Goal: Task Accomplishment & Management: Complete application form

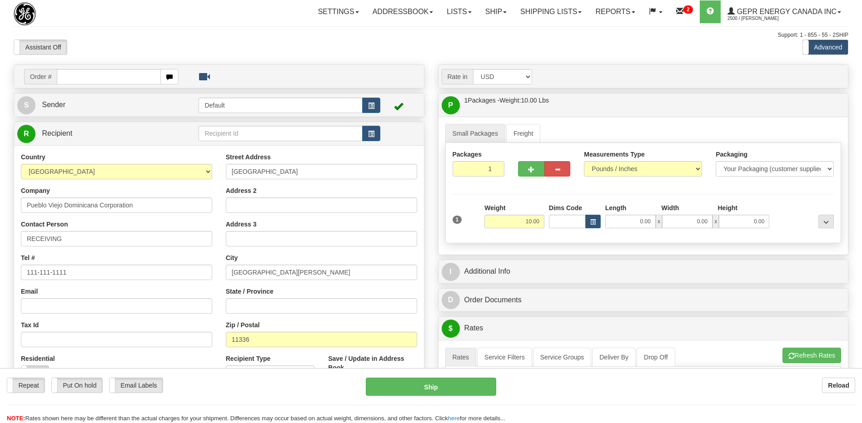
select select "DO"
click at [495, 13] on link "Ship" at bounding box center [495, 11] width 35 height 23
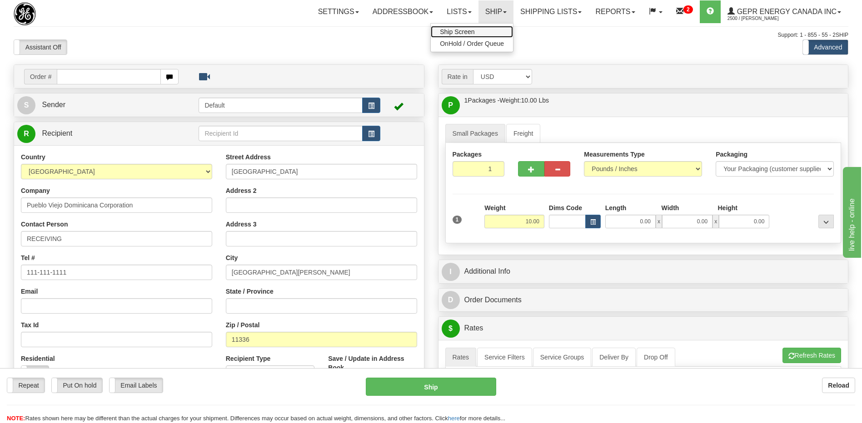
click at [461, 31] on span "Ship Screen" at bounding box center [457, 31] width 35 height 7
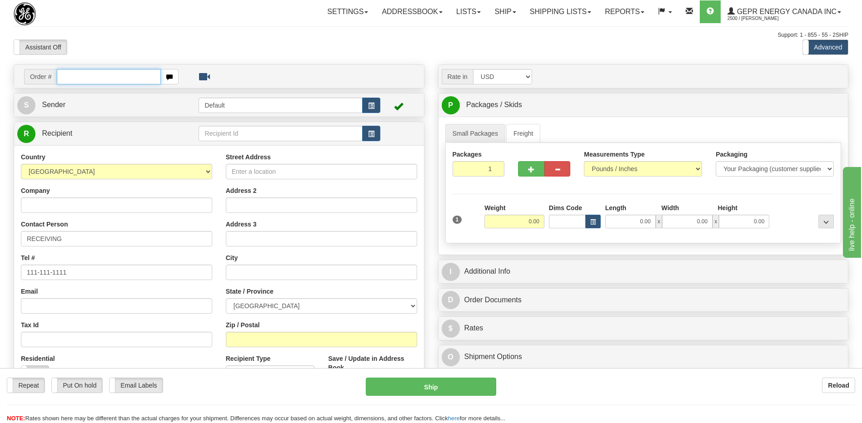
drag, startPoint x: 0, startPoint y: 0, endPoint x: 68, endPoint y: 74, distance: 100.3
click at [68, 74] on input "text" at bounding box center [109, 76] width 104 height 15
paste input "0086686846"
click at [70, 79] on input "0086686846" at bounding box center [109, 76] width 104 height 15
type input "86686846"
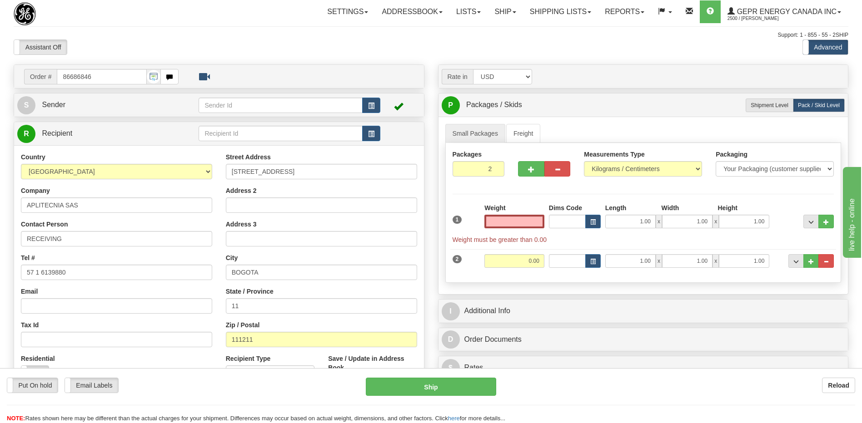
type input "0.00"
click at [822, 264] on button "..." at bounding box center [825, 261] width 15 height 14
type input "1"
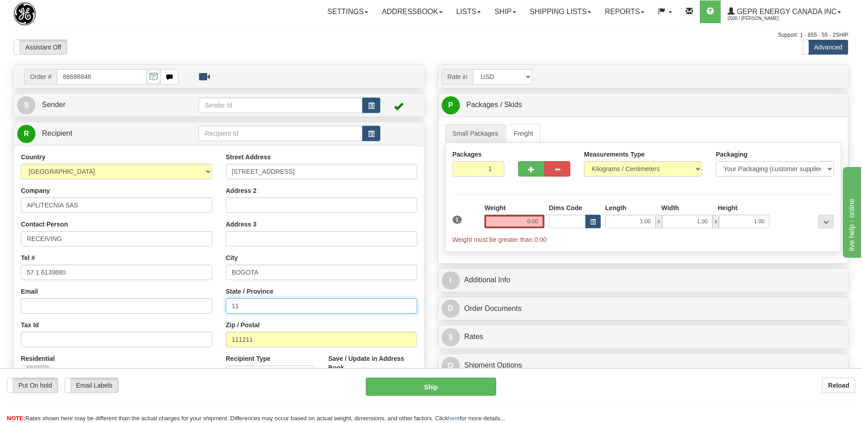
drag, startPoint x: 250, startPoint y: 309, endPoint x: 126, endPoint y: 298, distance: 124.1
click at [128, 299] on div "Country AFGHANISTAN ALAND ISLANDS ALBANIA ALGERIA AMERICAN SAMOA ANDORRA ANGOLA…" at bounding box center [219, 275] width 410 height 244
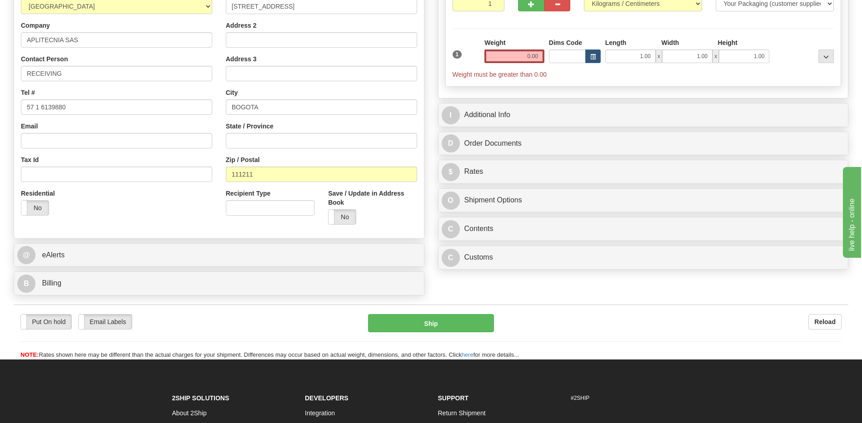
scroll to position [182, 0]
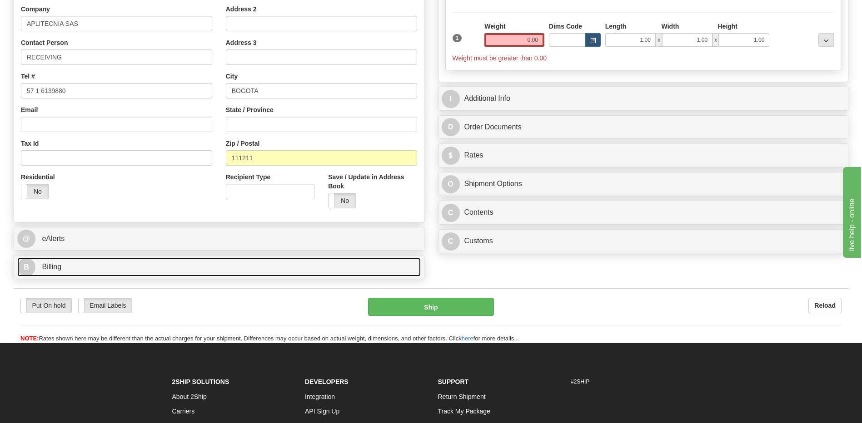
click at [164, 264] on link "B Billing" at bounding box center [218, 267] width 403 height 19
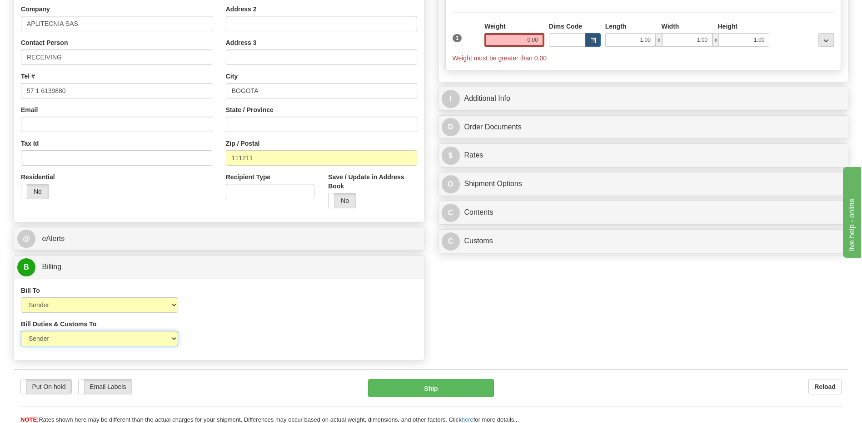
click at [109, 337] on select "Sender Recipient Third Party" at bounding box center [99, 338] width 157 height 15
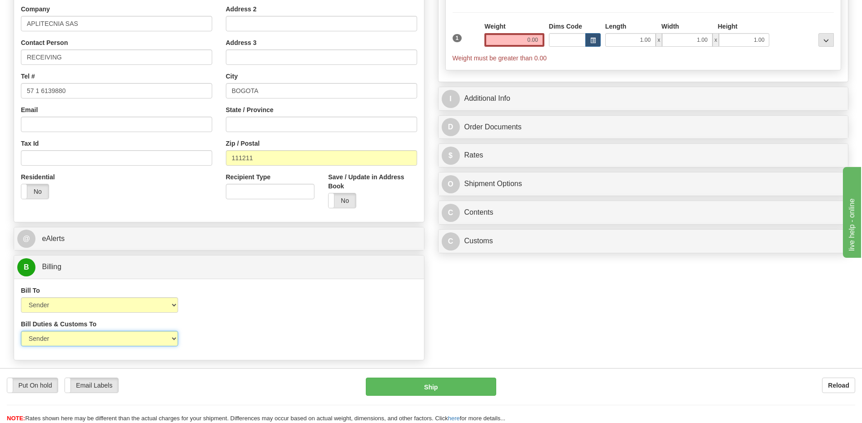
select select "2"
click at [21, 331] on select "Sender Recipient Third Party" at bounding box center [99, 338] width 157 height 15
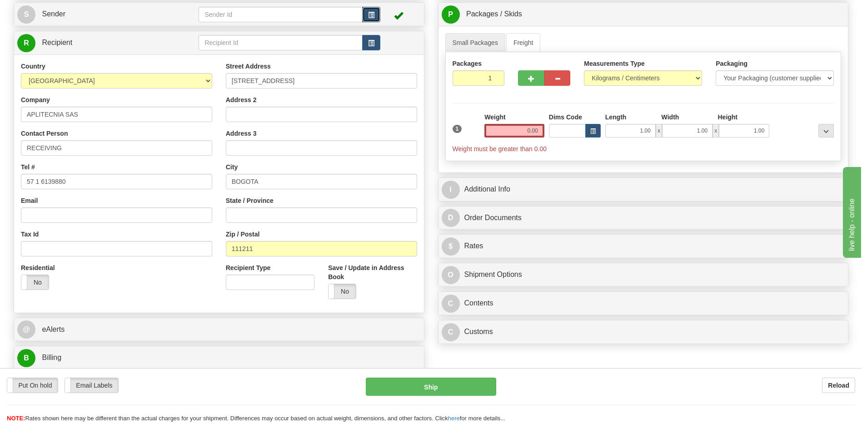
click at [365, 15] on button "button" at bounding box center [371, 14] width 18 height 15
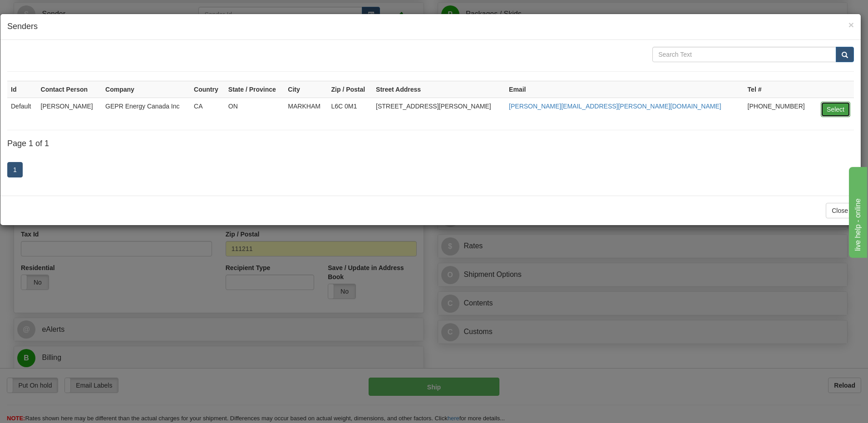
click at [826, 106] on button "Select" at bounding box center [836, 109] width 30 height 15
type input "Default"
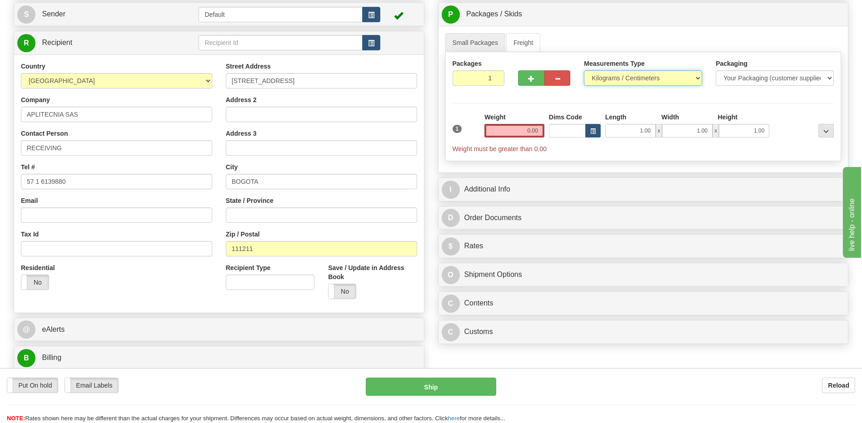
click at [628, 73] on select "Pounds / Inches Kilograms / Centimeters" at bounding box center [643, 77] width 118 height 15
select select "0"
click at [584, 70] on select "Pounds / Inches Kilograms / Centimeters" at bounding box center [643, 77] width 118 height 15
click at [477, 77] on input "1" at bounding box center [478, 77] width 52 height 15
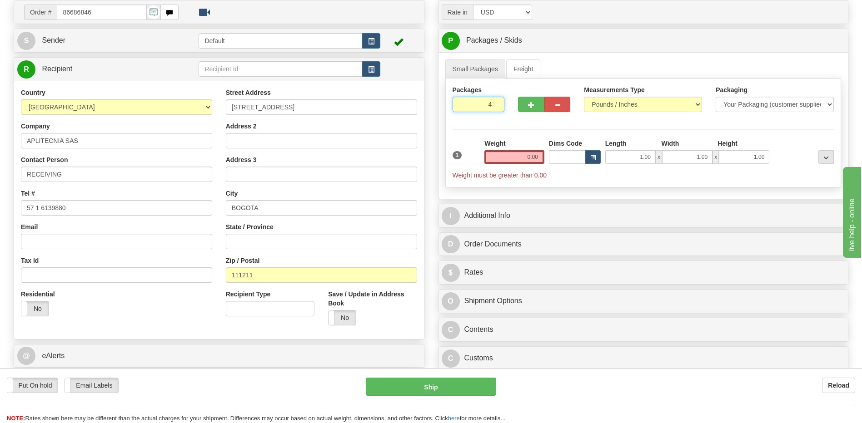
scroll to position [45, 0]
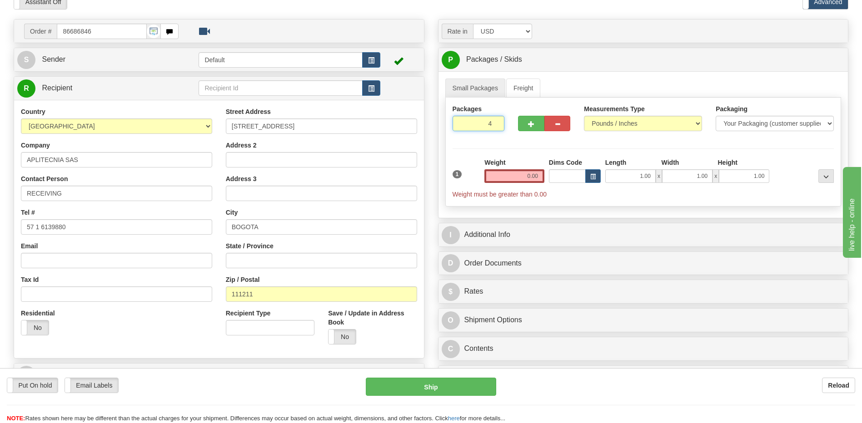
type input "4"
click at [531, 174] on input "0.00" at bounding box center [514, 176] width 60 height 14
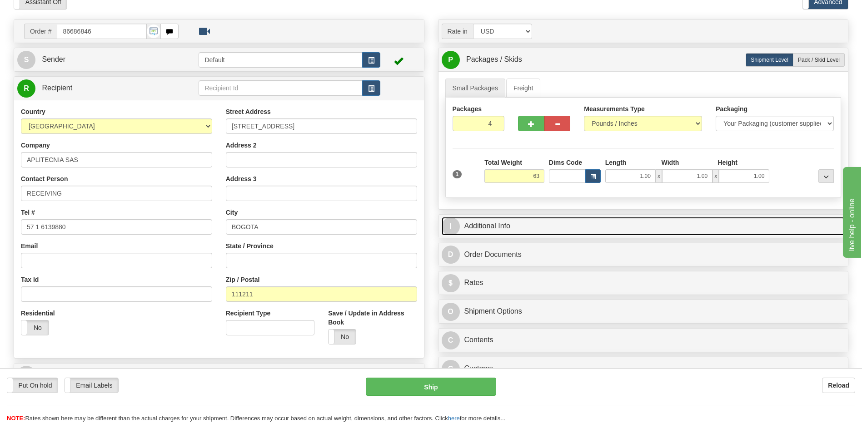
type input "63.00"
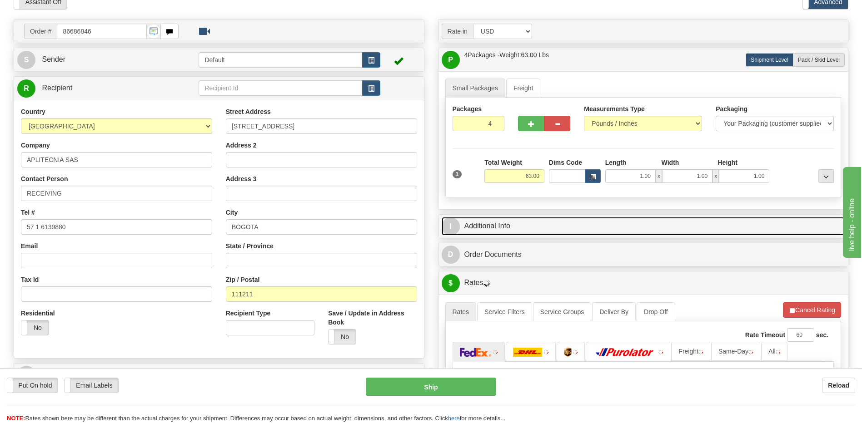
click at [575, 226] on link "I Additional Info" at bounding box center [643, 226] width 403 height 19
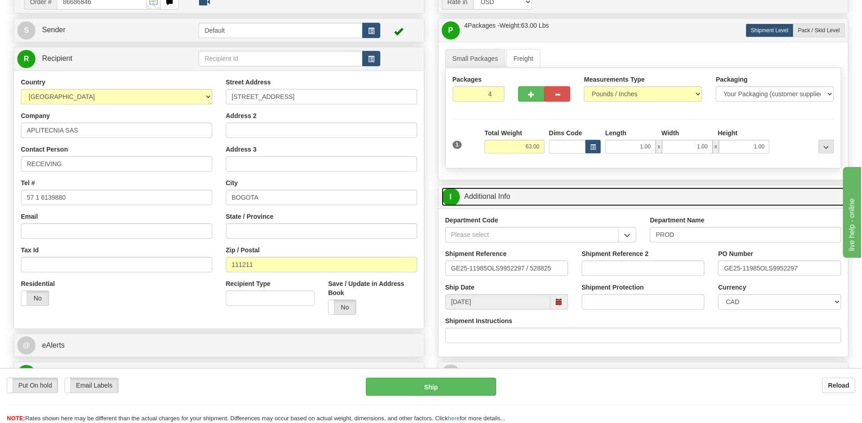
scroll to position [136, 0]
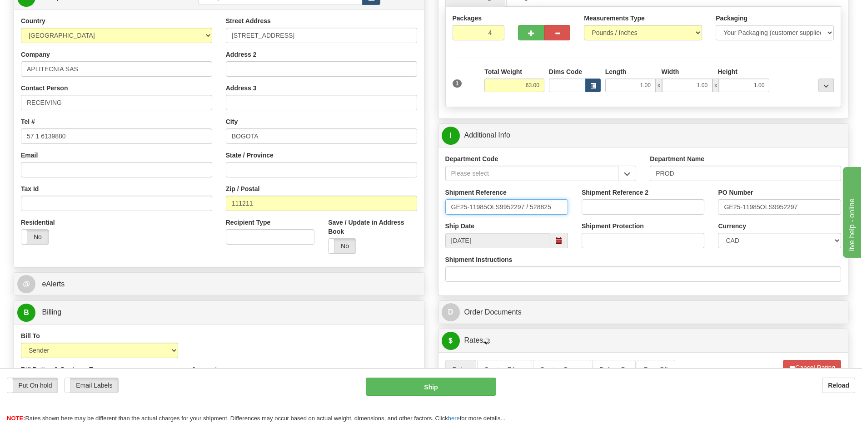
drag, startPoint x: 555, startPoint y: 210, endPoint x: 312, endPoint y: 219, distance: 243.6
type input "5399004897"
click at [783, 246] on select "CAD USD EUR ZAR RON ANG ARN AUD AUS AWG BBD BFR BGN BHD BMD BND BRC BRL CHP CKZ…" at bounding box center [779, 240] width 123 height 15
select select "1"
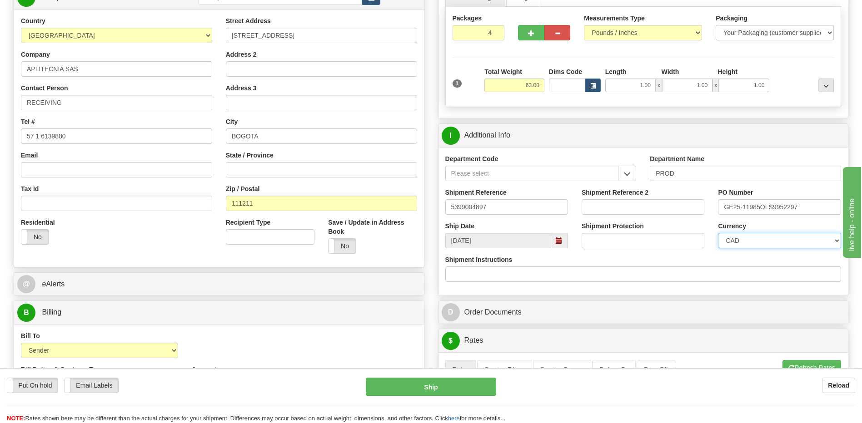
click at [718, 233] on select "CAD USD EUR ZAR RON ANG ARN AUD AUS AWG BBD BFR BGN BHD BMD BND BRC BRL CHP CKZ…" at bounding box center [779, 240] width 123 height 15
drag, startPoint x: 806, startPoint y: 209, endPoint x: 693, endPoint y: 208, distance: 113.1
click at [693, 208] on div "Shipment Reference 5399004897 Shipment Reference 2 PO Number GE25-11985OLS99522…" at bounding box center [643, 205] width 410 height 34
type input "4201970375"
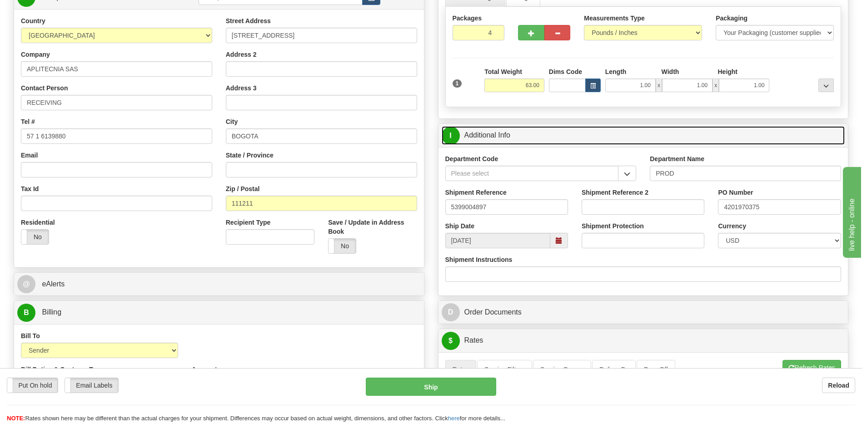
click at [531, 135] on link "I Additional Info" at bounding box center [643, 135] width 403 height 19
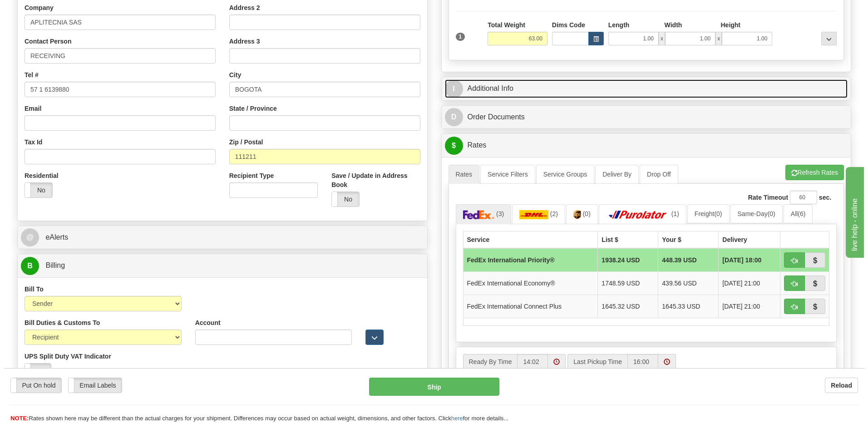
scroll to position [227, 0]
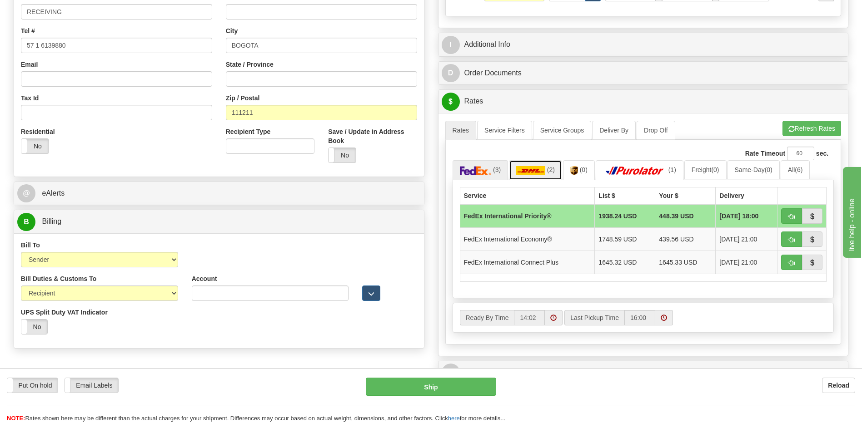
click at [541, 174] on img at bounding box center [530, 170] width 29 height 9
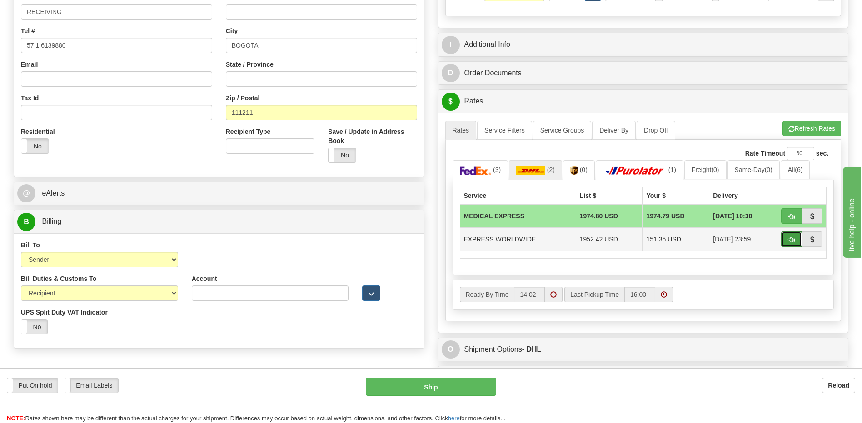
click at [787, 243] on button "button" at bounding box center [791, 239] width 21 height 15
type input "P"
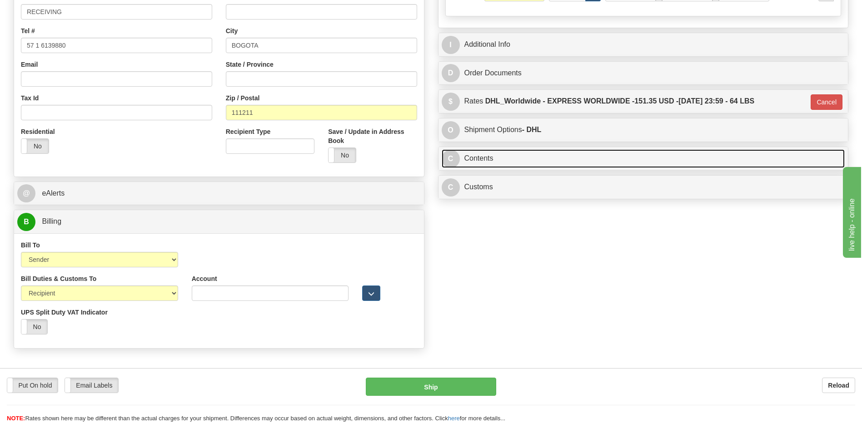
click at [514, 157] on link "C Contents" at bounding box center [643, 158] width 403 height 19
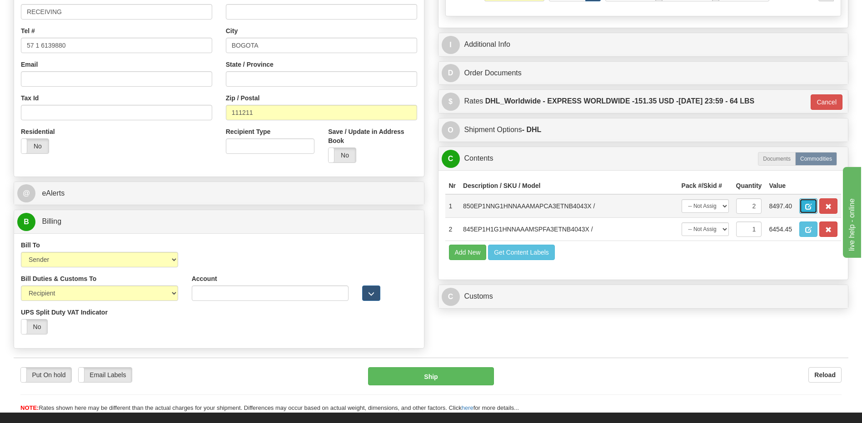
click at [804, 208] on button "button" at bounding box center [808, 205] width 18 height 15
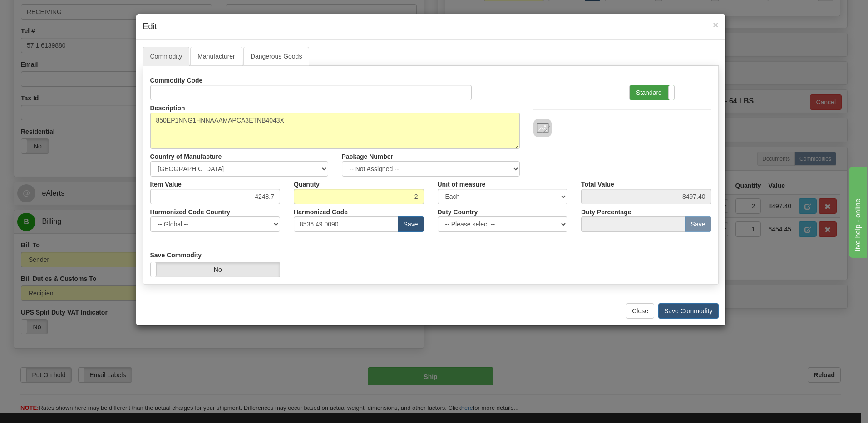
click at [655, 88] on label "Standard" at bounding box center [652, 92] width 45 height 15
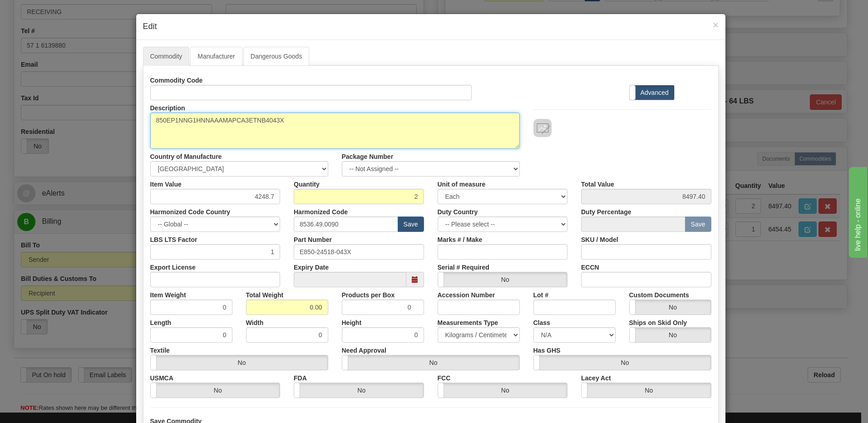
click at [152, 123] on textarea "850EP1NNG1HNNAAAMAPCA3ETNB4043X" at bounding box center [335, 131] width 370 height 36
paste textarea "Feeder Protection System"
type textarea "Feeder Protection System P/N 850EP1NNG1HNNAAAMAPCA3ETNB4043X"
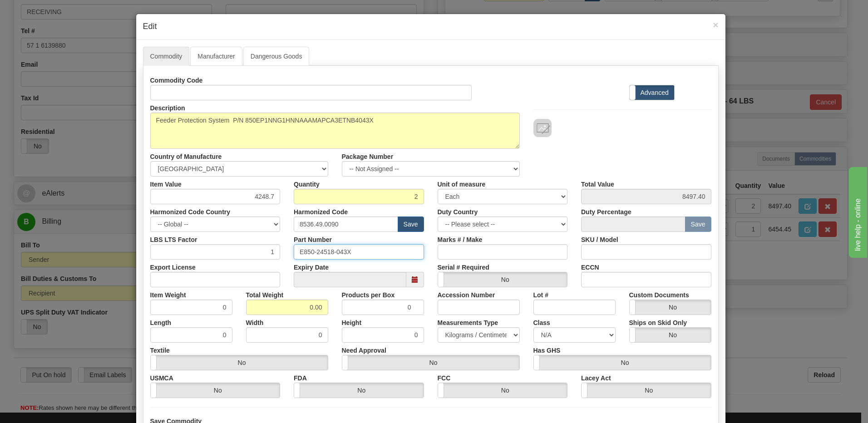
drag, startPoint x: 355, startPoint y: 254, endPoint x: 229, endPoint y: 249, distance: 125.9
click at [229, 249] on div "LBS LTS Factor 1 Part Number E850-24518-043X Marks # / Make SKU / Model" at bounding box center [431, 246] width 575 height 28
drag, startPoint x: 276, startPoint y: 313, endPoint x: 359, endPoint y: 301, distance: 84.0
click at [359, 301] on div "Item Weight 0 Total Weight 0.00 Products per Box 0 Accession Number Lot # Custo…" at bounding box center [431, 302] width 575 height 28
type input "2"
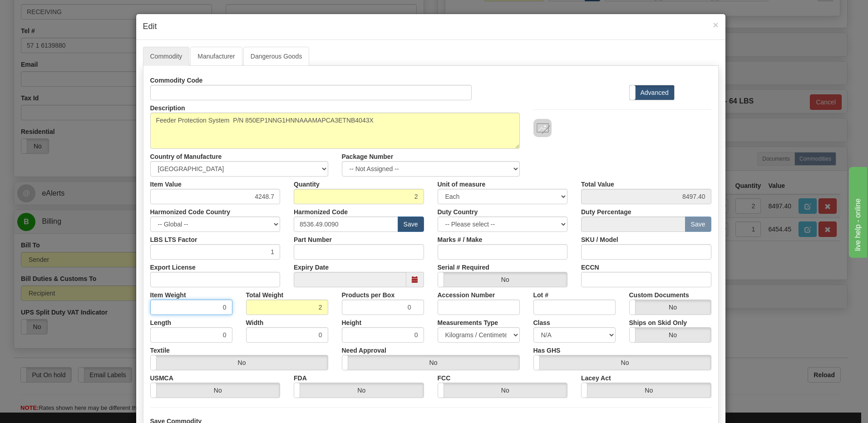
type input "1.0000"
click at [188, 309] on input "1.0000" at bounding box center [191, 307] width 82 height 15
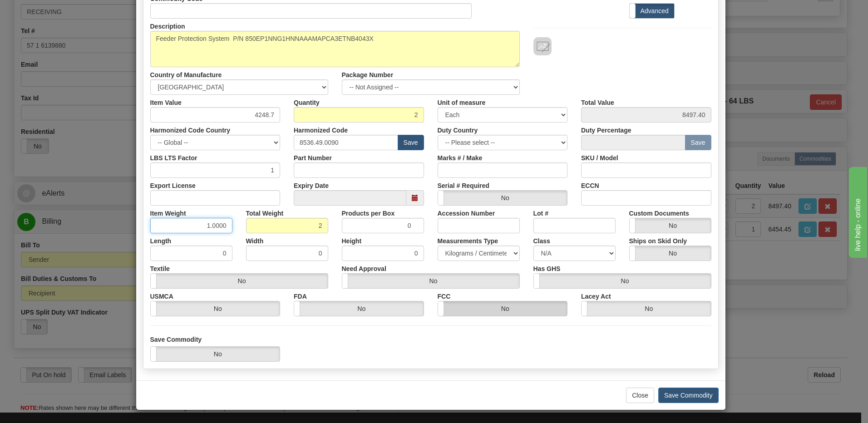
scroll to position [83, 0]
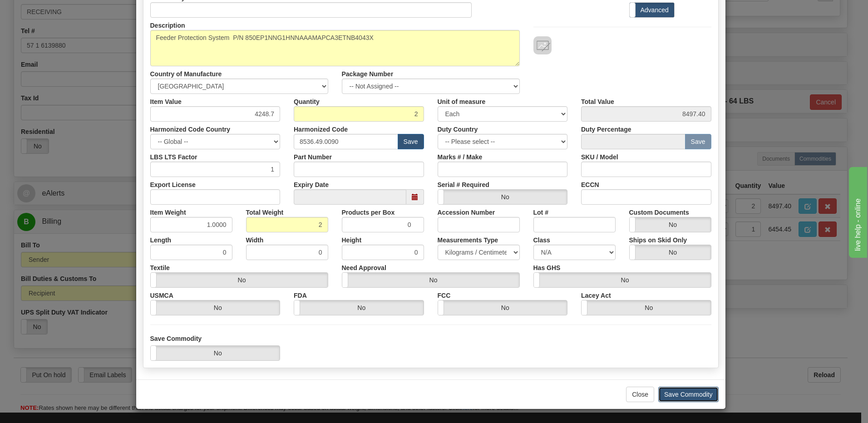
click at [675, 397] on button "Save Commodity" at bounding box center [689, 394] width 60 height 15
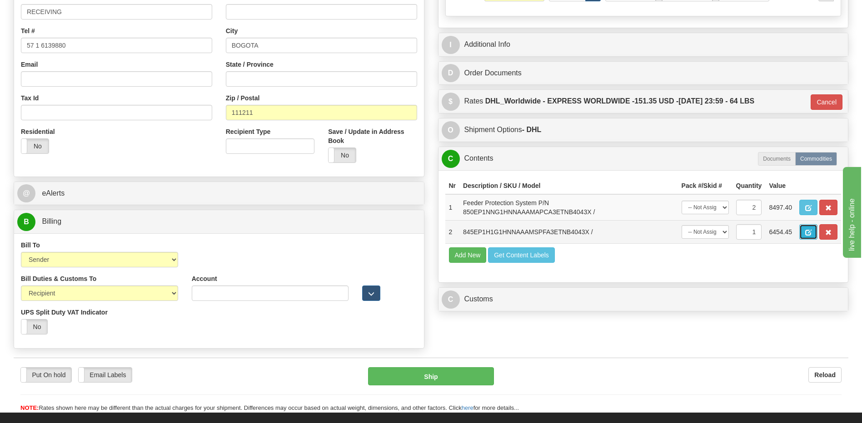
click at [807, 235] on span "button" at bounding box center [808, 233] width 6 height 6
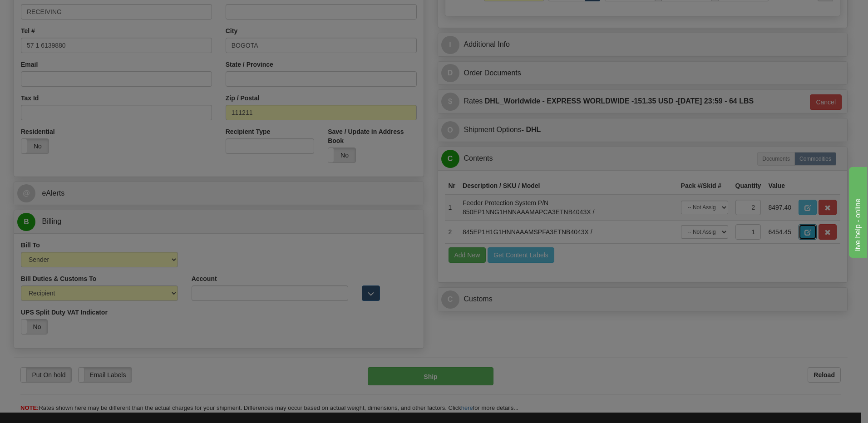
scroll to position [0, 0]
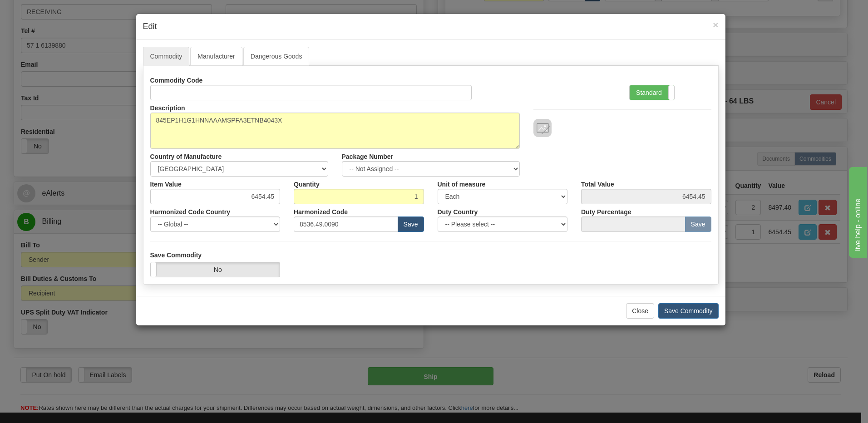
click at [631, 85] on div "Standard Advanced" at bounding box center [652, 92] width 45 height 15
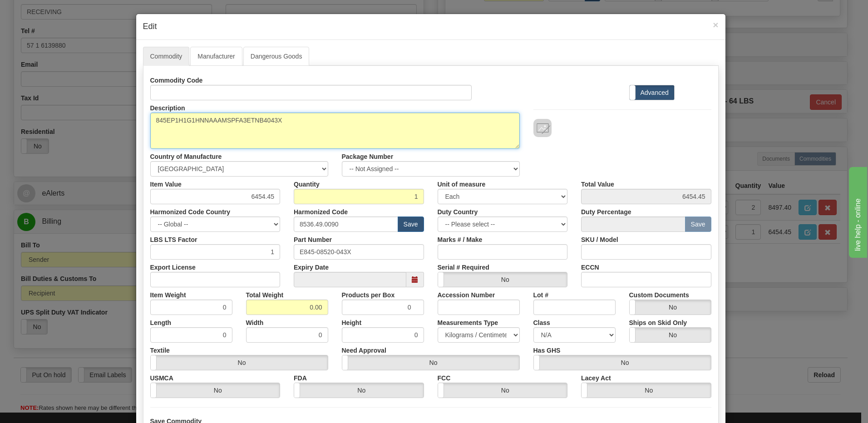
click at [153, 121] on textarea "845EP1H1G1HNNAAAMSPFA3ETNB4043X" at bounding box center [335, 131] width 370 height 36
paste textarea "Transformer Protection System"
type textarea "Transformer Protection System P/N 845EP1H1G1HNNAAAMSPFA3ETNB4043X"
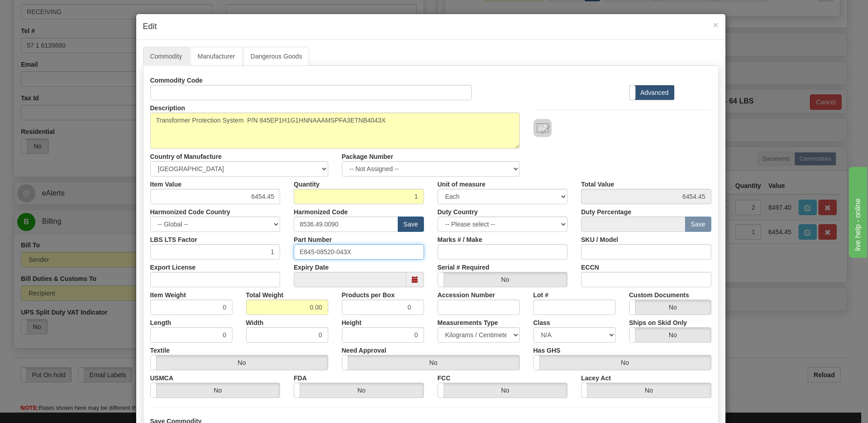
drag, startPoint x: 355, startPoint y: 249, endPoint x: 167, endPoint y: 249, distance: 187.6
click at [167, 249] on div "LBS LTS Factor 1 Part Number E845-08520-043X Marks # / Make SKU / Model" at bounding box center [431, 246] width 575 height 28
drag, startPoint x: 280, startPoint y: 312, endPoint x: 397, endPoint y: 314, distance: 117.2
click at [397, 314] on div "Item Weight 0 Total Weight 0.00 Products per Box 0 Accession Number Lot # Custo…" at bounding box center [431, 302] width 575 height 28
type input "1"
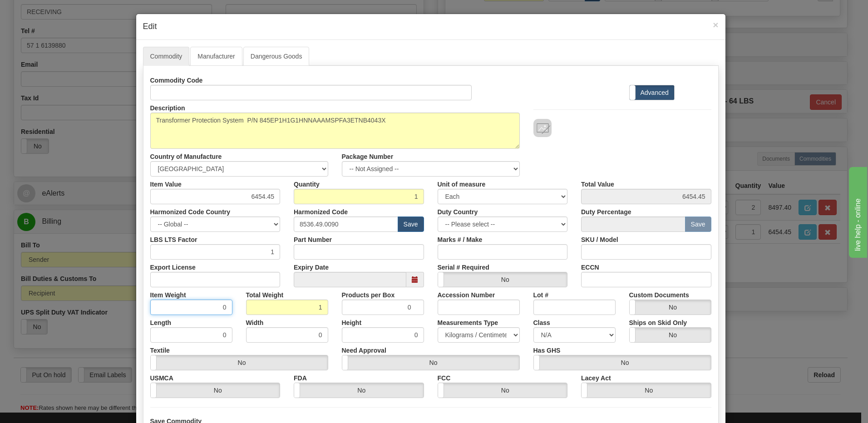
type input "1.0000"
click at [197, 310] on input "1.0000" at bounding box center [191, 307] width 82 height 15
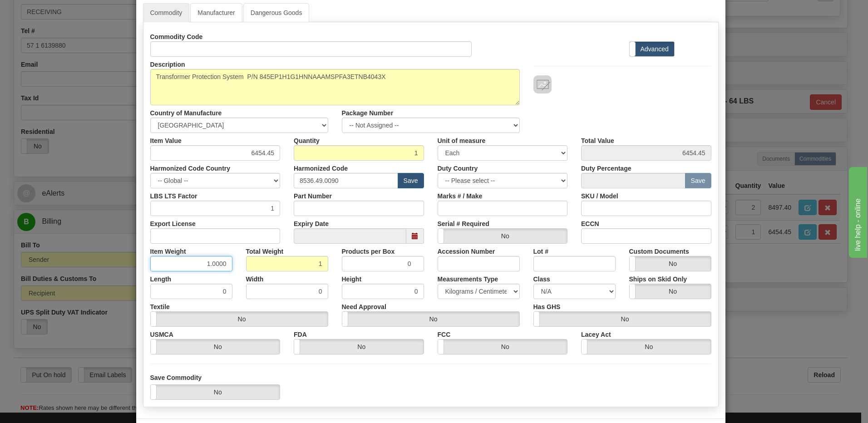
scroll to position [83, 0]
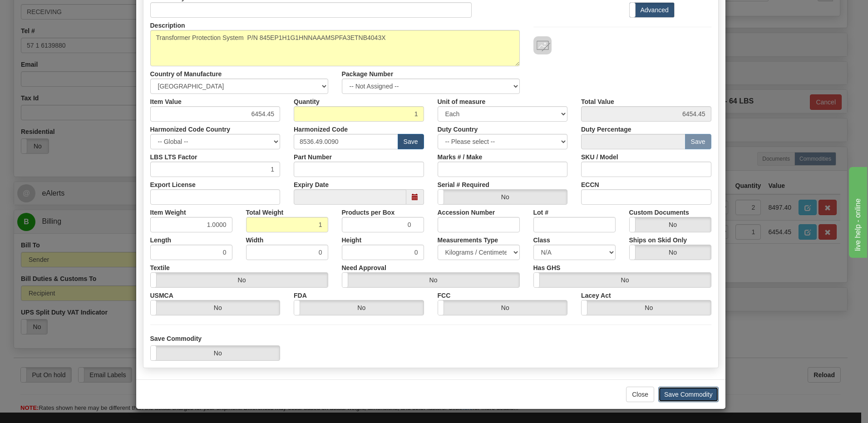
click at [694, 397] on button "Save Commodity" at bounding box center [689, 394] width 60 height 15
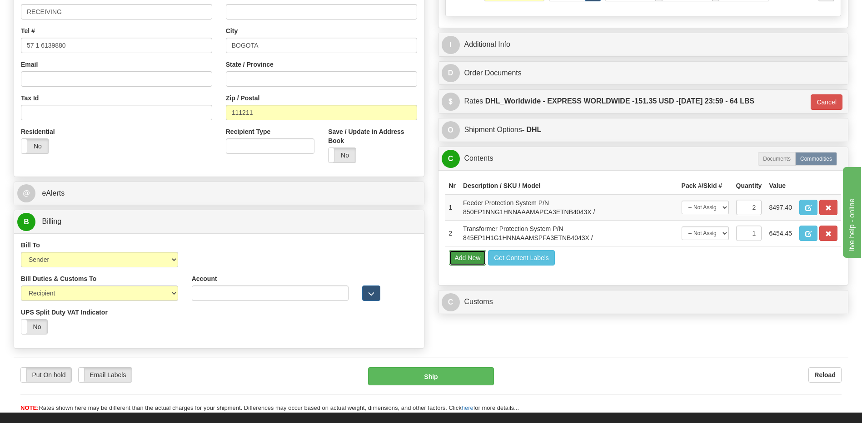
click at [465, 262] on button "Add New" at bounding box center [468, 257] width 38 height 15
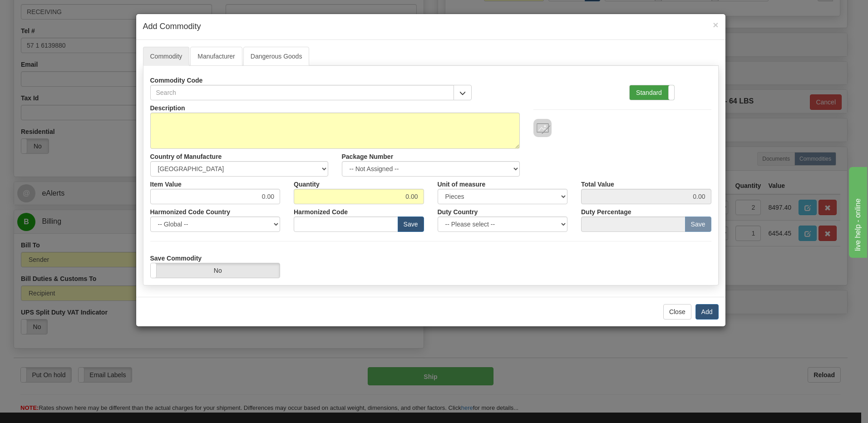
click at [655, 87] on label "Standard" at bounding box center [652, 92] width 45 height 15
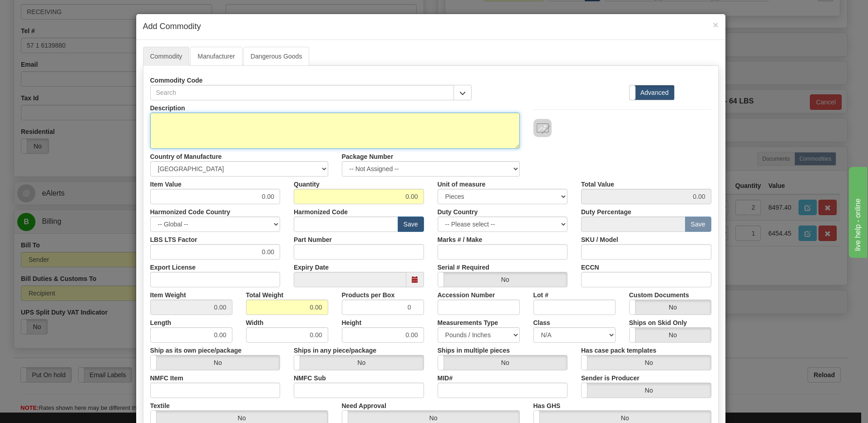
click at [284, 136] on textarea "Description" at bounding box center [335, 131] width 370 height 36
type textarea "FREIGHT"
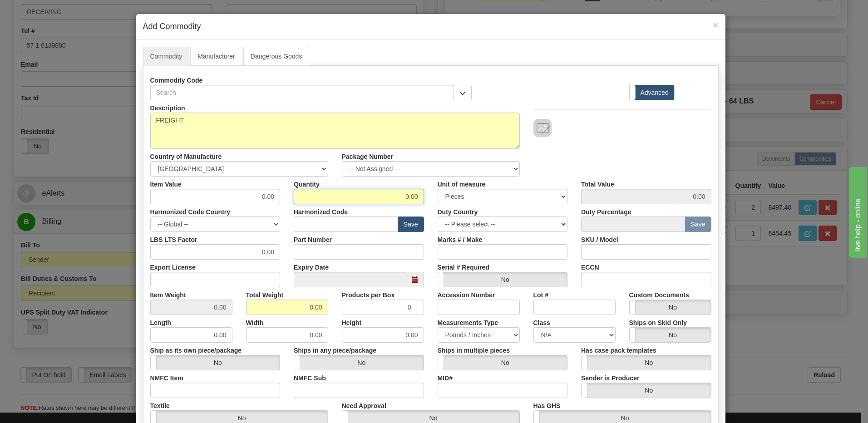
drag, startPoint x: 395, startPoint y: 199, endPoint x: 476, endPoint y: 199, distance: 80.9
click at [476, 199] on div "Item Value 0.00 Quantity 0.00 Unit of measure 3 Thousand Square Inches Adjustme…" at bounding box center [431, 191] width 575 height 28
type input "1"
click at [257, 308] on input "0.00" at bounding box center [287, 307] width 82 height 15
drag, startPoint x: 268, startPoint y: 305, endPoint x: 367, endPoint y: 313, distance: 99.7
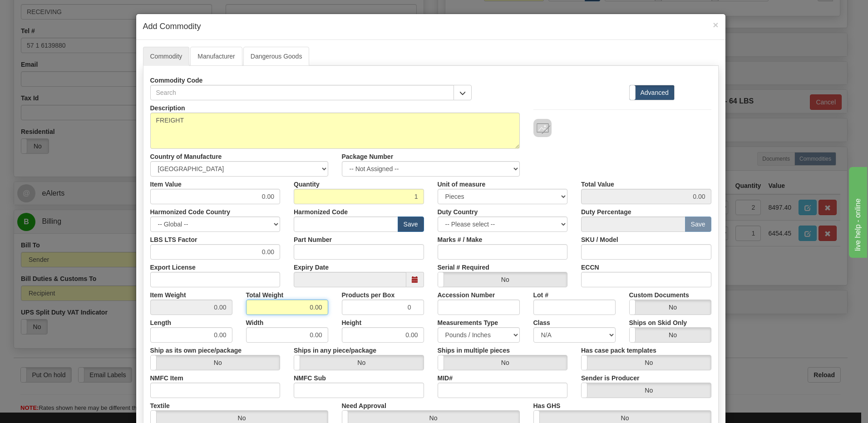
click at [367, 313] on div "Item Weight 0.00 Total Weight 0.00 Products per Box 0 Accession Number Lot # Cu…" at bounding box center [431, 302] width 575 height 28
type input "1"
type input "1.0000"
drag, startPoint x: 149, startPoint y: 201, endPoint x: 156, endPoint y: 198, distance: 8.0
click at [150, 201] on input "0.00" at bounding box center [215, 196] width 130 height 15
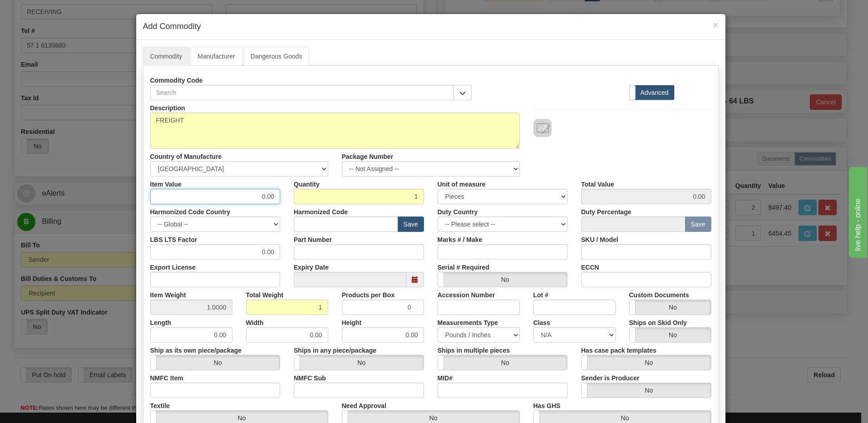
drag, startPoint x: 174, startPoint y: 198, endPoint x: 332, endPoint y: 202, distance: 158.6
click at [332, 202] on div "Item Value 0.00 Quantity 1 Unit of measure 3 Thousand Square Inches Adjustments…" at bounding box center [431, 191] width 575 height 28
type input "263.31"
click at [332, 202] on input "1" at bounding box center [359, 196] width 130 height 15
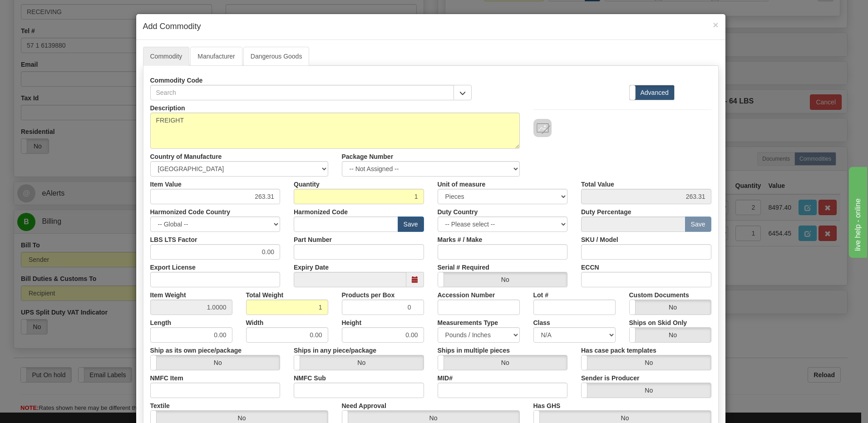
click at [641, 147] on div "Description FREIGHT Country of Manufacture -- Unknown -- AFGHANISTAN ALAND ISLA…" at bounding box center [431, 138] width 575 height 76
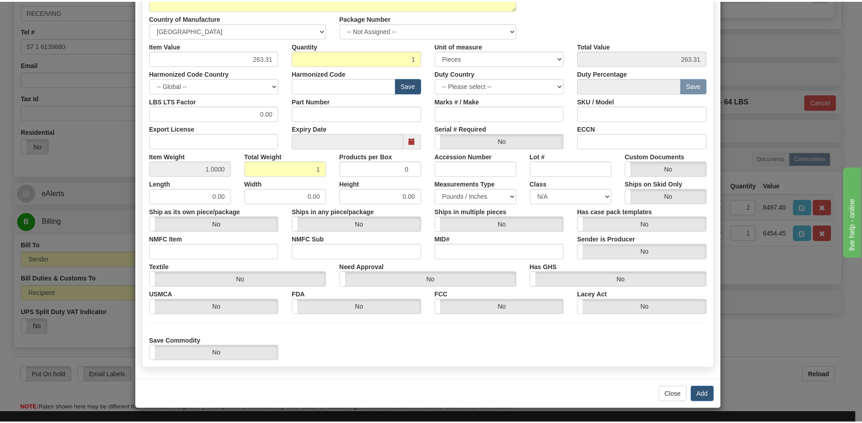
scroll to position [139, 0]
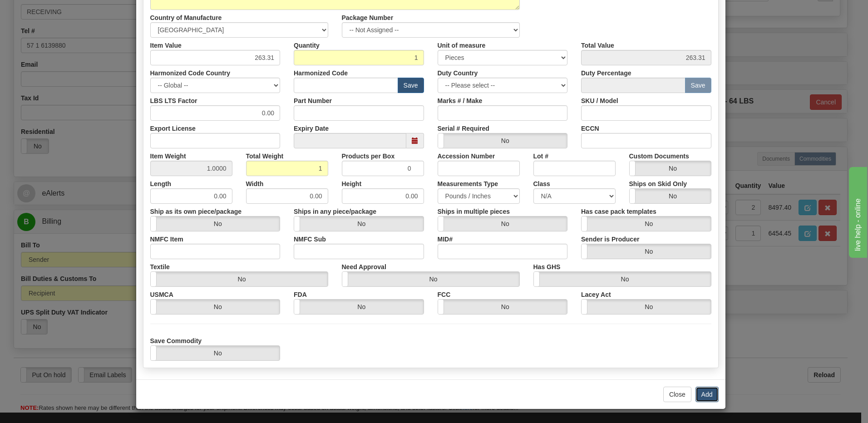
click at [707, 392] on button "Add" at bounding box center [707, 394] width 23 height 15
click at [704, 395] on button "Add" at bounding box center [707, 394] width 23 height 15
click at [674, 397] on button "Close" at bounding box center [678, 394] width 28 height 15
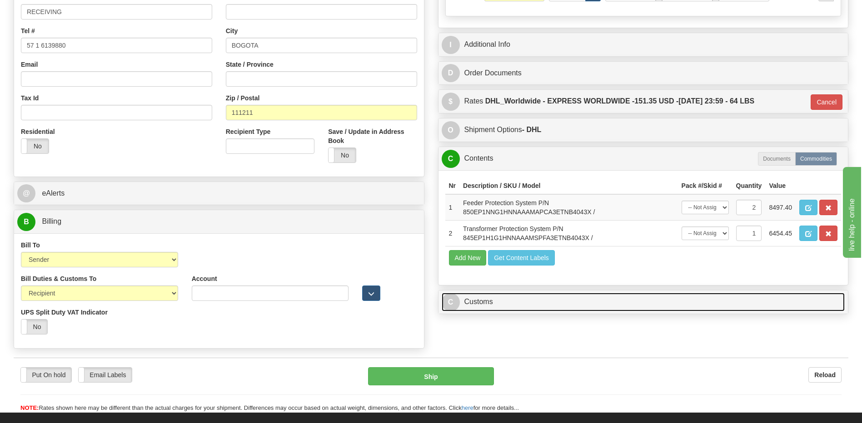
click at [536, 302] on link "C Customs" at bounding box center [643, 302] width 403 height 19
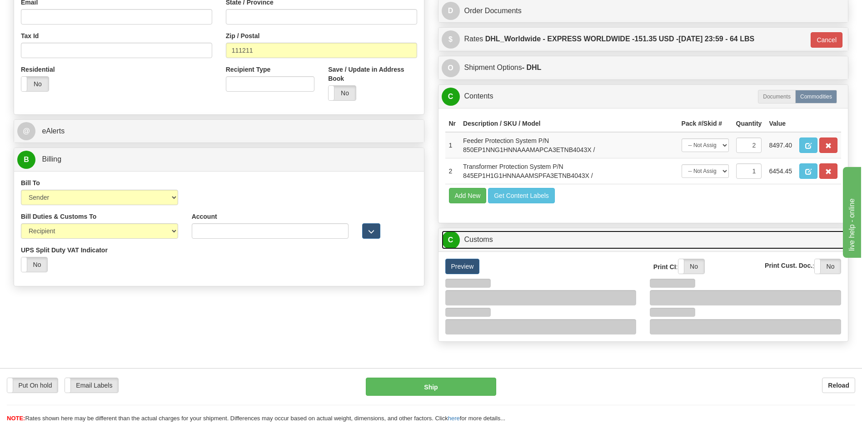
scroll to position [363, 0]
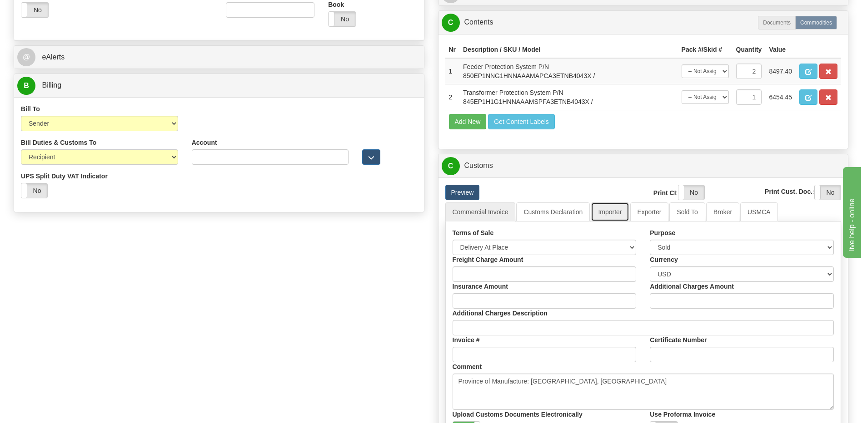
click at [614, 211] on link "Importer" at bounding box center [609, 212] width 38 height 19
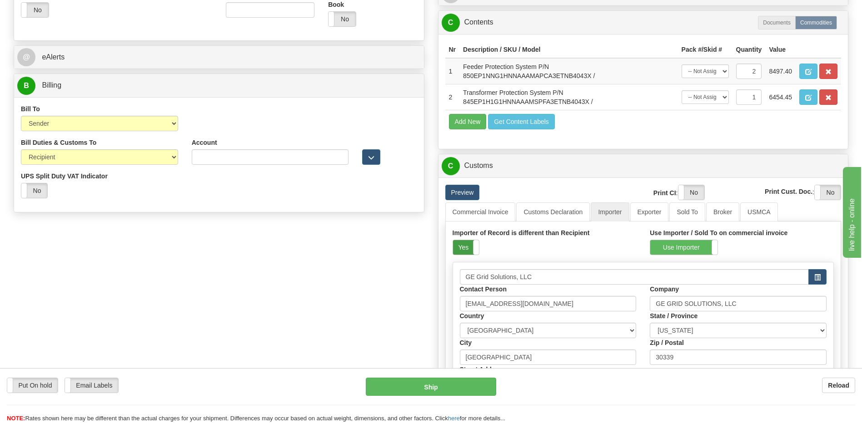
click at [459, 248] on label "Yes" at bounding box center [466, 247] width 26 height 15
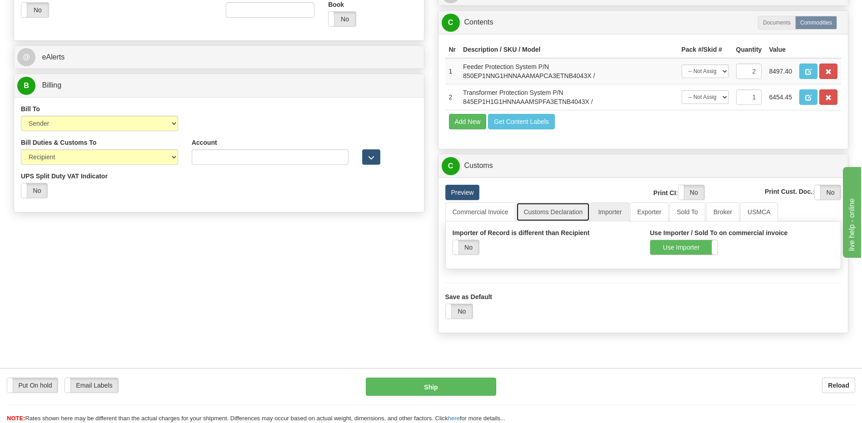
click at [537, 213] on link "Customs Declaration" at bounding box center [553, 212] width 74 height 19
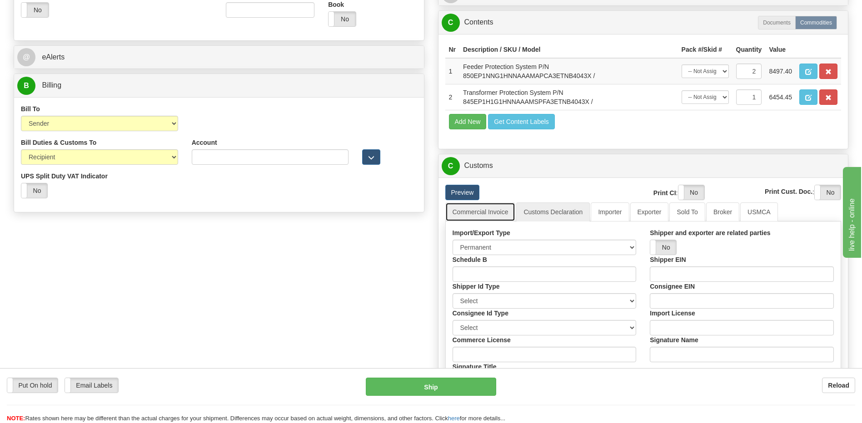
click at [486, 214] on link "Commercial Invoice" at bounding box center [480, 212] width 70 height 19
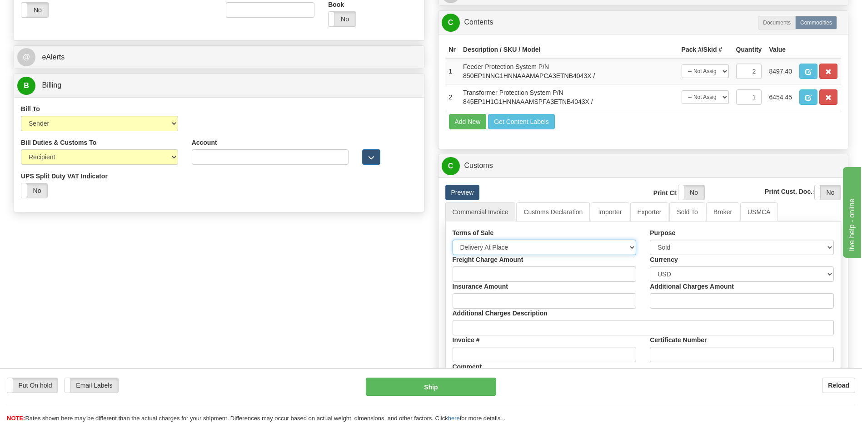
click at [484, 248] on select "Free Carrier Free On Board Ex Works Delivered Duty Unpaid Delivered Duty Paid C…" at bounding box center [544, 247] width 184 height 15
select select "7"
click at [452, 240] on select "Free Carrier Free On Board Ex Works Delivered Duty Unpaid Delivered Duty Paid C…" at bounding box center [544, 247] width 184 height 15
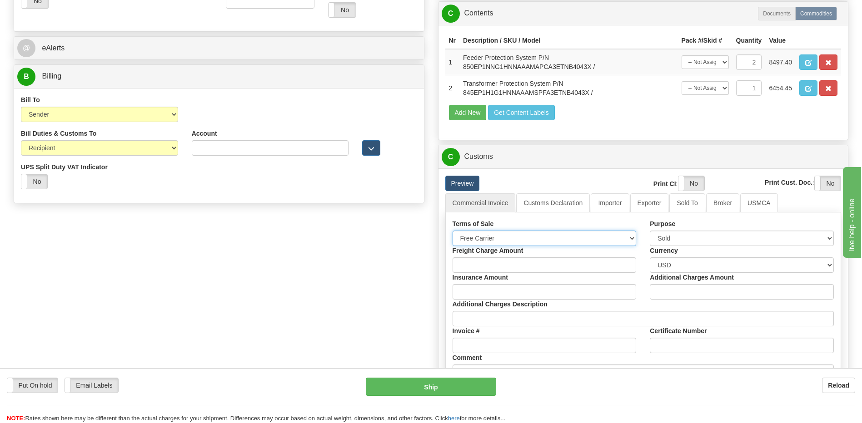
scroll to position [500, 0]
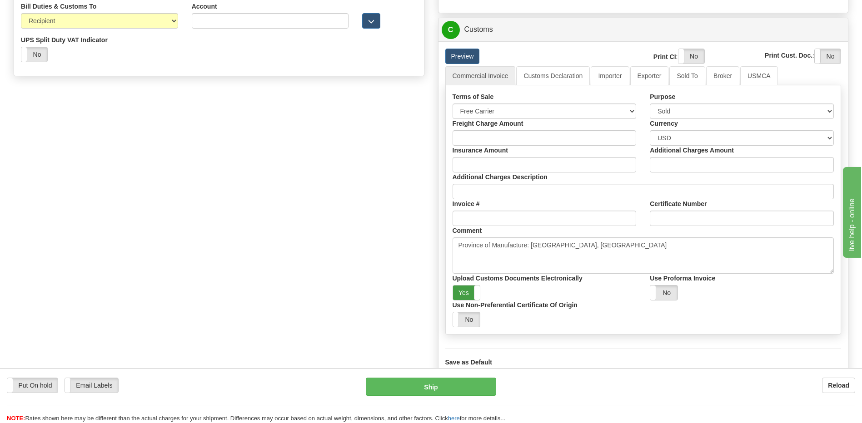
click at [463, 289] on label "Yes" at bounding box center [466, 293] width 27 height 15
click at [686, 58] on label "Yes" at bounding box center [691, 56] width 26 height 15
click at [833, 56] on label "Yes" at bounding box center [827, 56] width 26 height 15
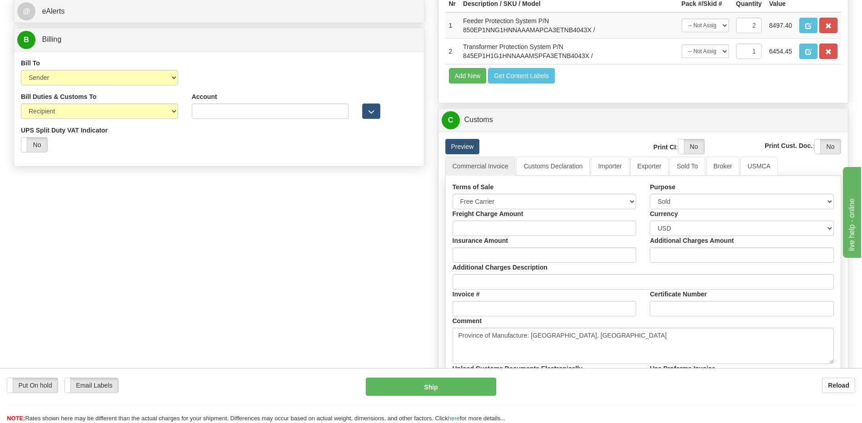
scroll to position [409, 0]
click at [613, 166] on link "Importer" at bounding box center [609, 166] width 38 height 19
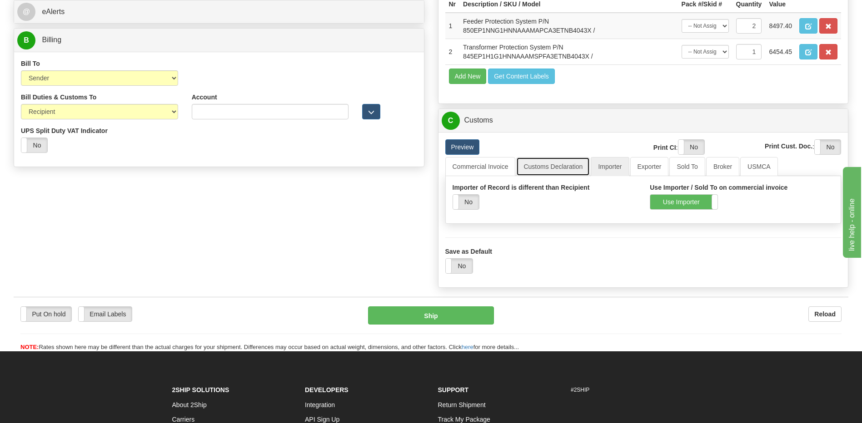
click at [563, 170] on link "Customs Declaration" at bounding box center [553, 166] width 74 height 19
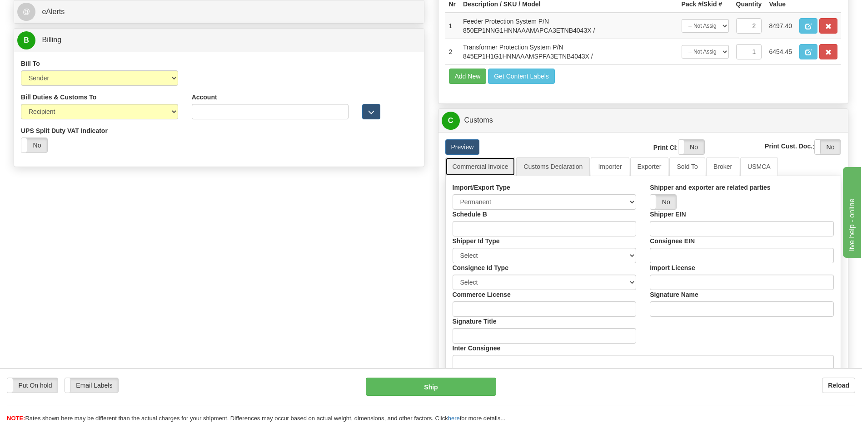
click at [477, 167] on link "Commercial Invoice" at bounding box center [480, 166] width 70 height 19
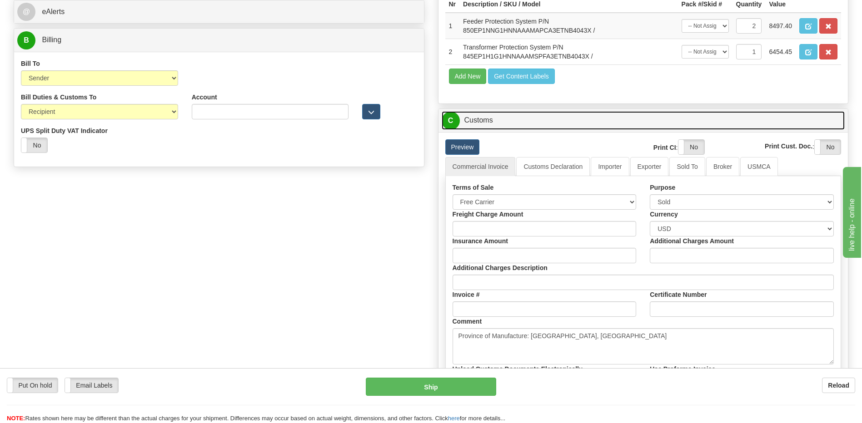
click at [491, 118] on link "C Customs" at bounding box center [643, 120] width 403 height 19
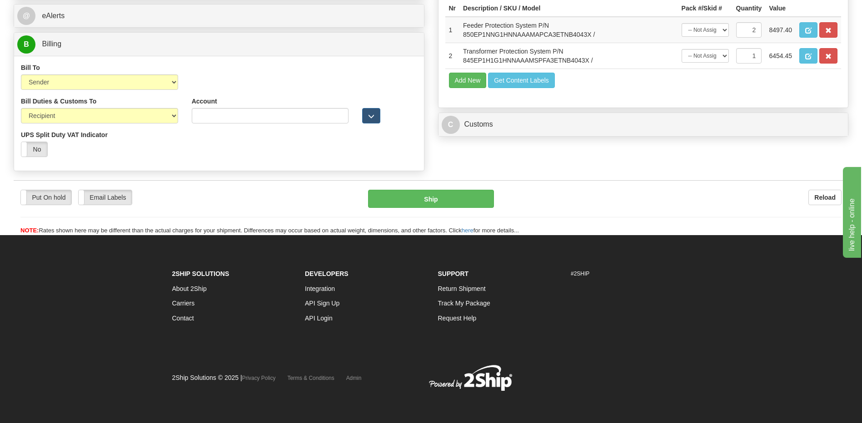
click at [164, 58] on div "Bill To Sender Recipient Third Party Collect Account 3rd Party Account List Ple…" at bounding box center [219, 113] width 410 height 115
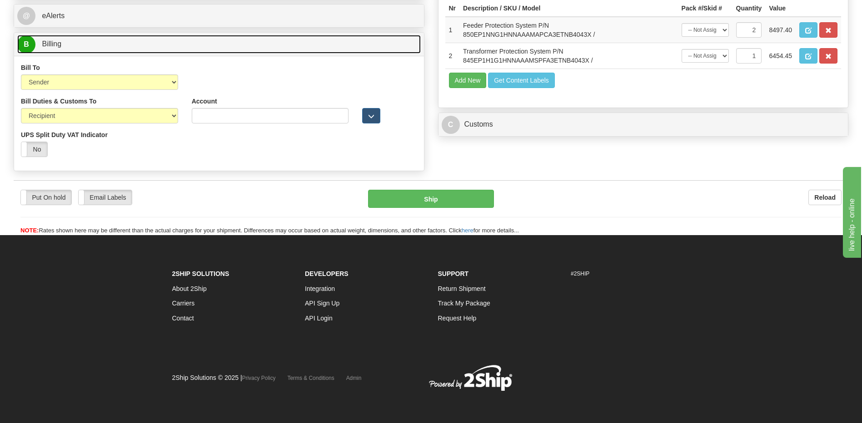
click at [164, 49] on link "B Billing" at bounding box center [218, 44] width 403 height 19
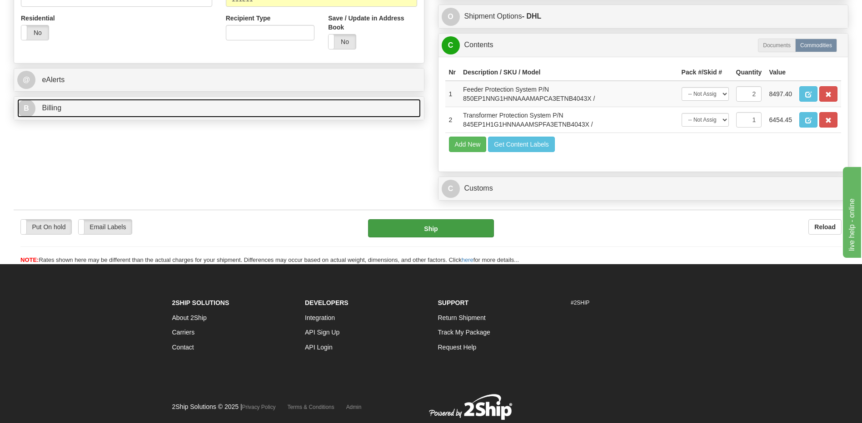
scroll to position [325, 0]
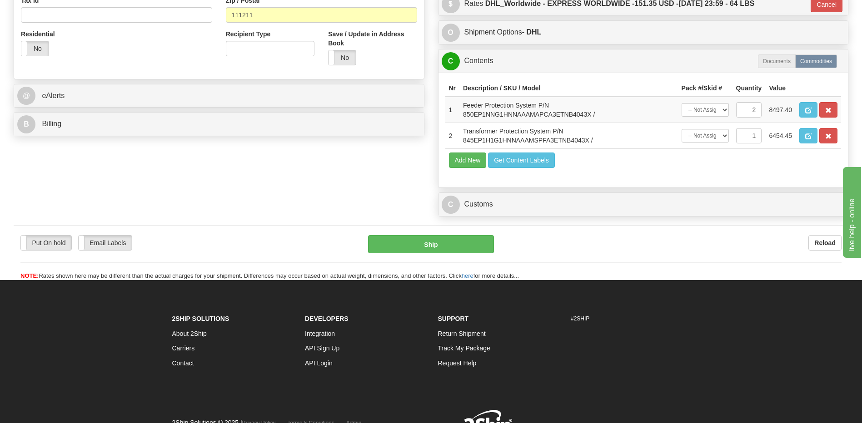
click at [480, 72] on div "C Contents Documents Commodities" at bounding box center [643, 61] width 410 height 23
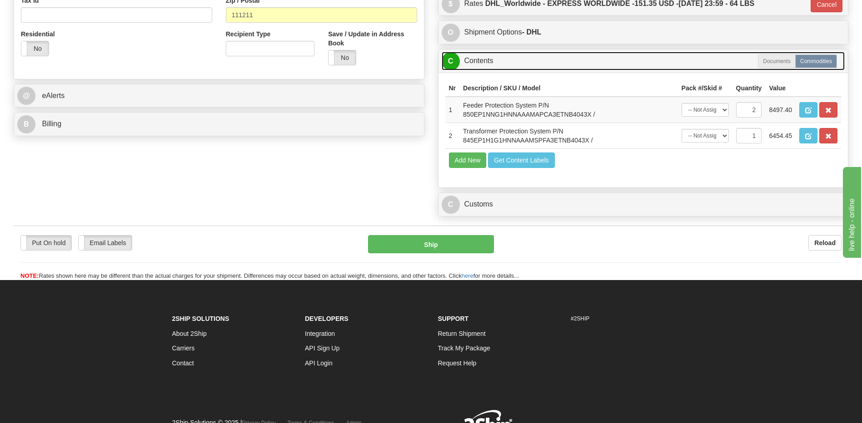
click at [481, 63] on link "C Contents" at bounding box center [643, 61] width 403 height 19
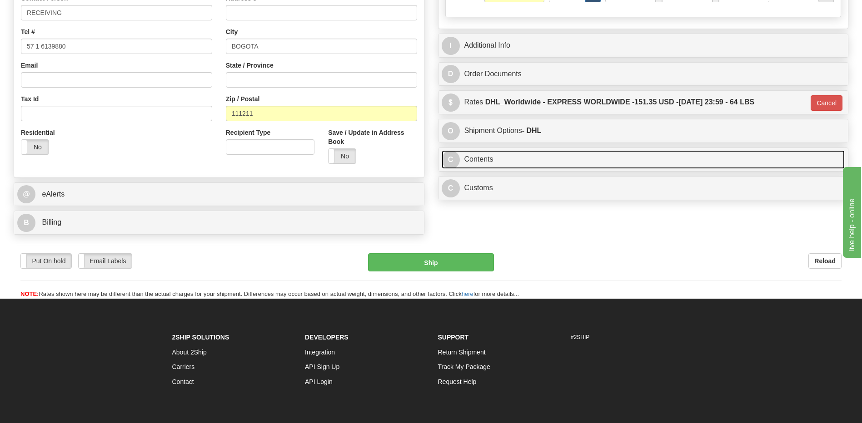
scroll to position [154, 0]
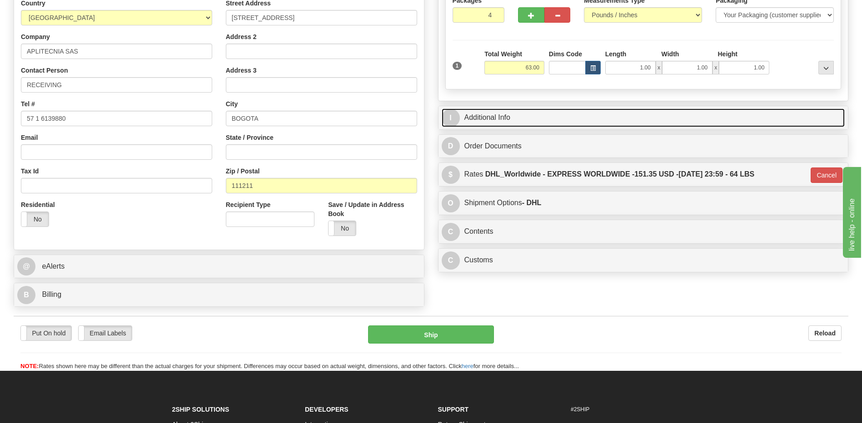
click at [524, 118] on link "I Additional Info" at bounding box center [643, 118] width 403 height 19
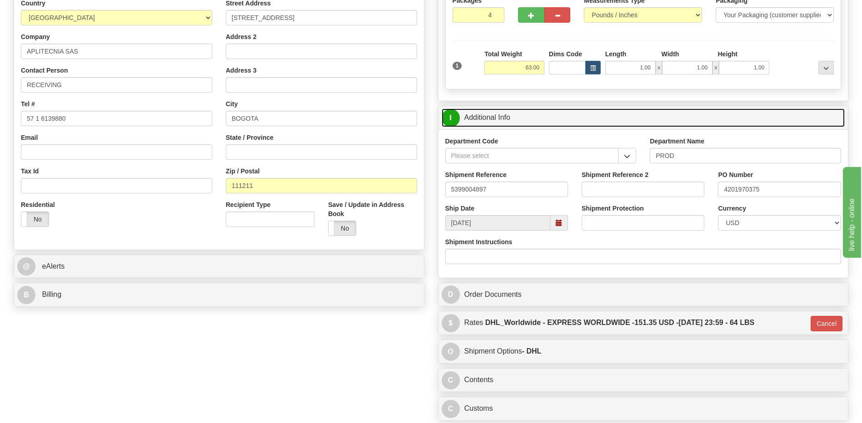
click at [524, 118] on link "I Additional Info" at bounding box center [643, 118] width 403 height 19
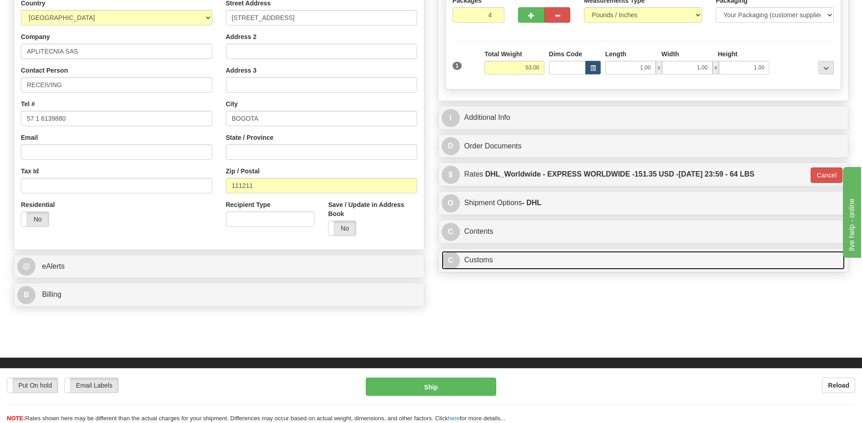
click at [491, 263] on link "C Customs" at bounding box center [643, 260] width 403 height 19
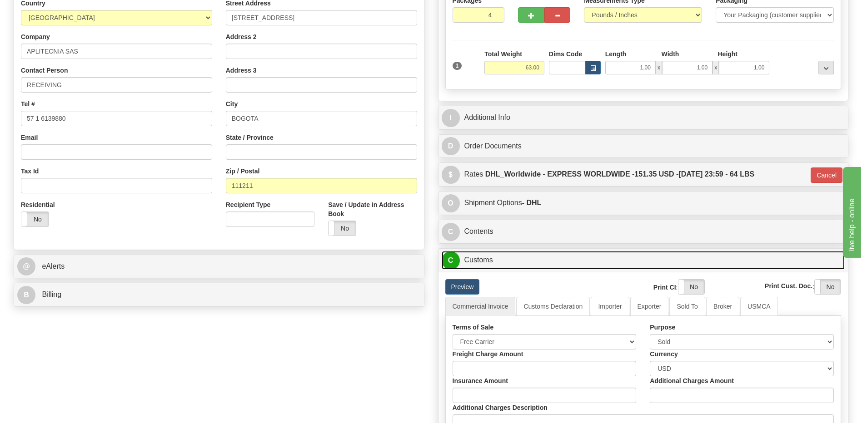
click at [484, 261] on link "C Customs" at bounding box center [643, 260] width 403 height 19
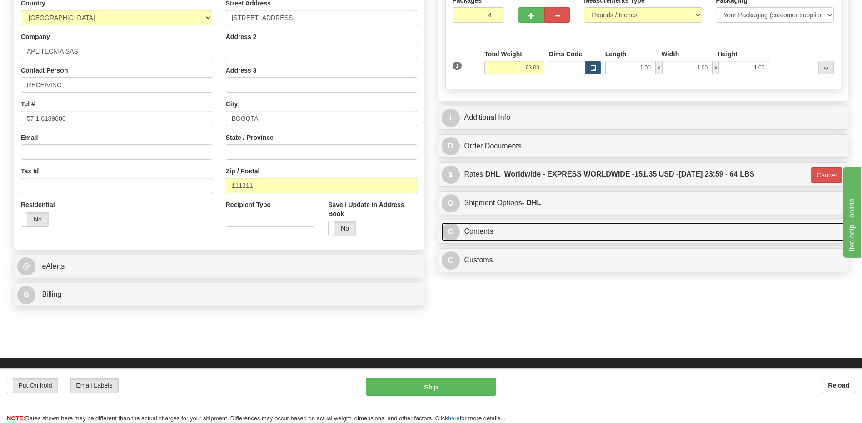
click at [482, 236] on link "C Contents" at bounding box center [643, 232] width 403 height 19
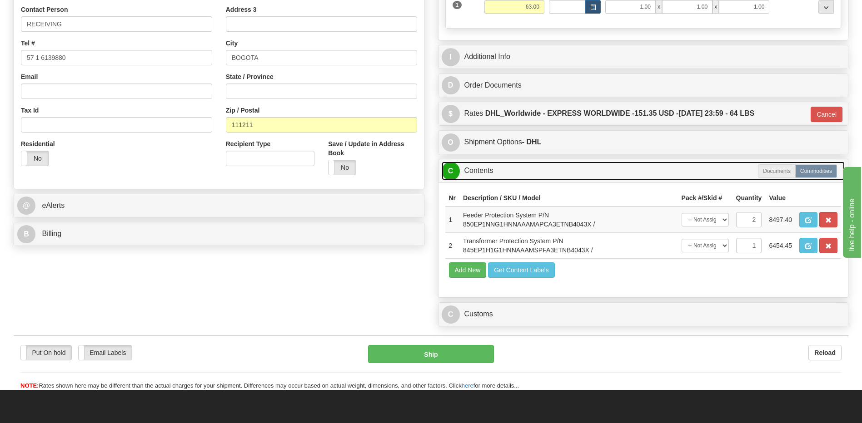
scroll to position [290, 0]
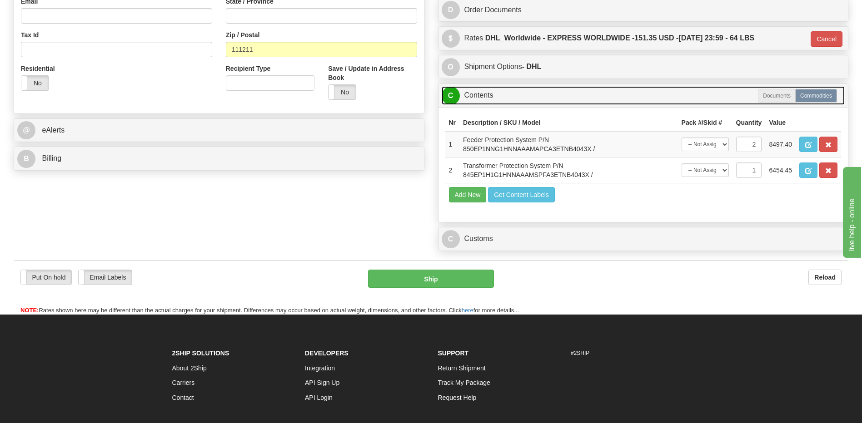
click at [484, 97] on link "C Contents" at bounding box center [643, 95] width 403 height 19
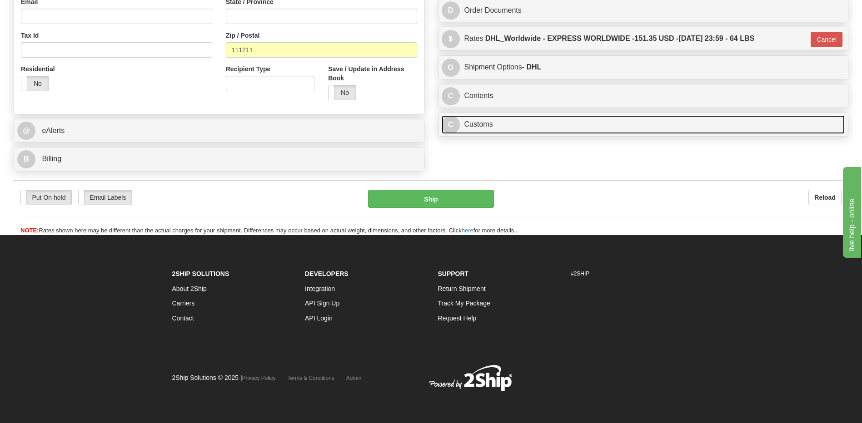
click at [482, 118] on link "C Customs" at bounding box center [643, 124] width 403 height 19
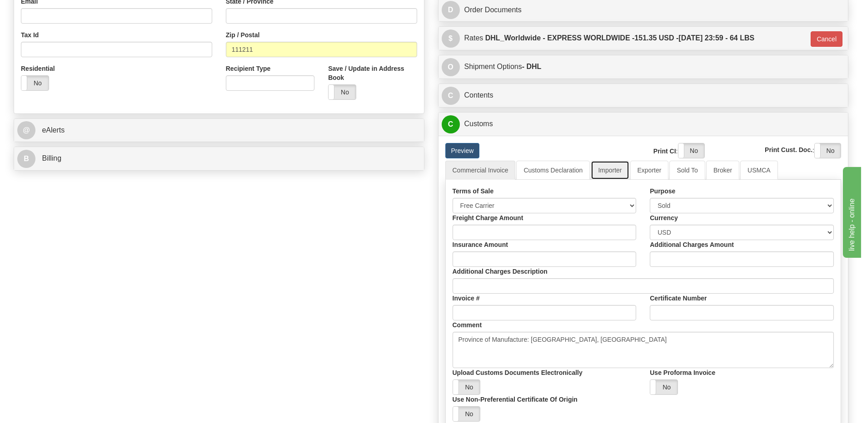
click at [609, 178] on link "Importer" at bounding box center [609, 170] width 38 height 19
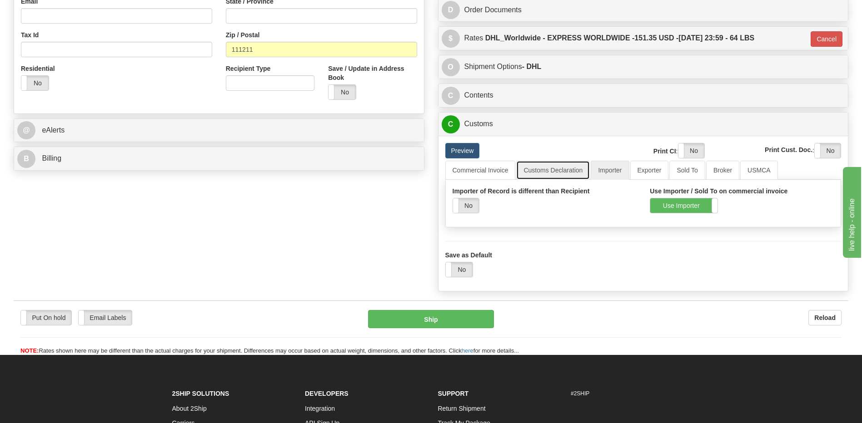
click at [580, 170] on link "Customs Declaration" at bounding box center [553, 170] width 74 height 19
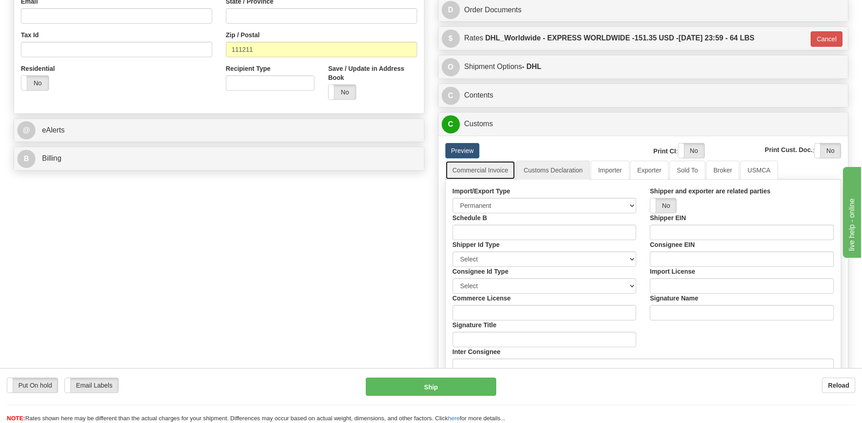
click at [492, 172] on link "Commercial Invoice" at bounding box center [480, 170] width 70 height 19
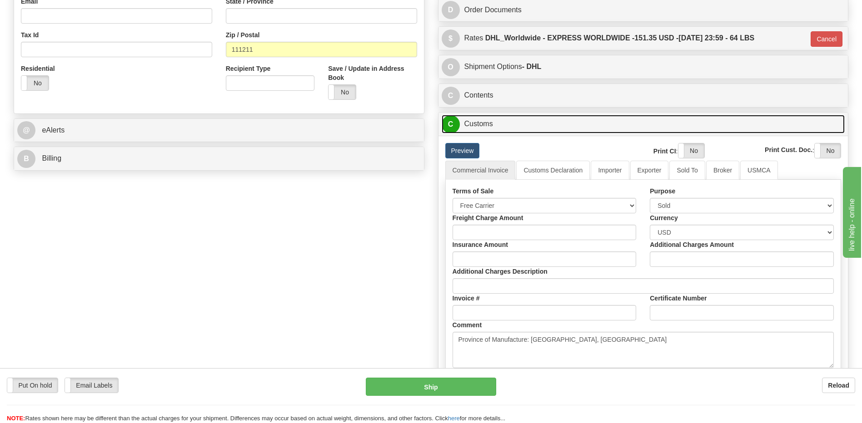
click at [482, 129] on link "C Customs" at bounding box center [643, 124] width 403 height 19
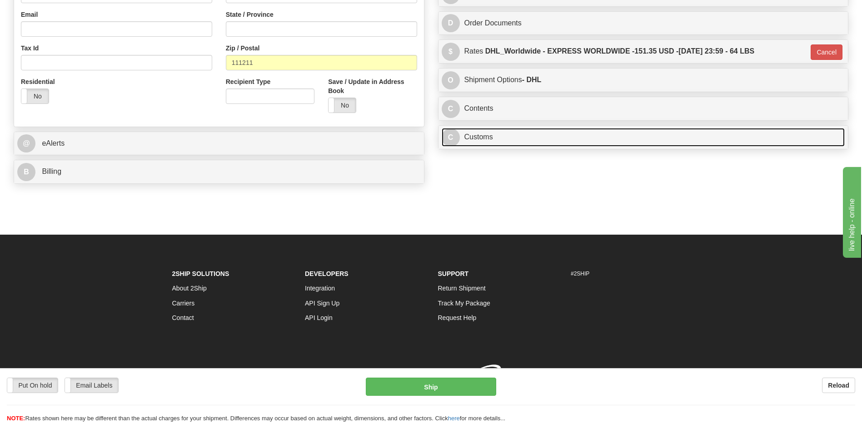
scroll to position [277, 0]
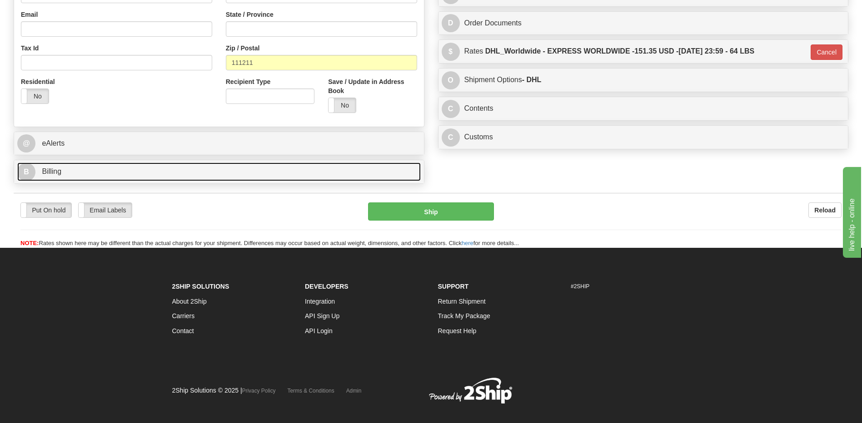
click at [175, 172] on link "B Billing" at bounding box center [218, 172] width 403 height 19
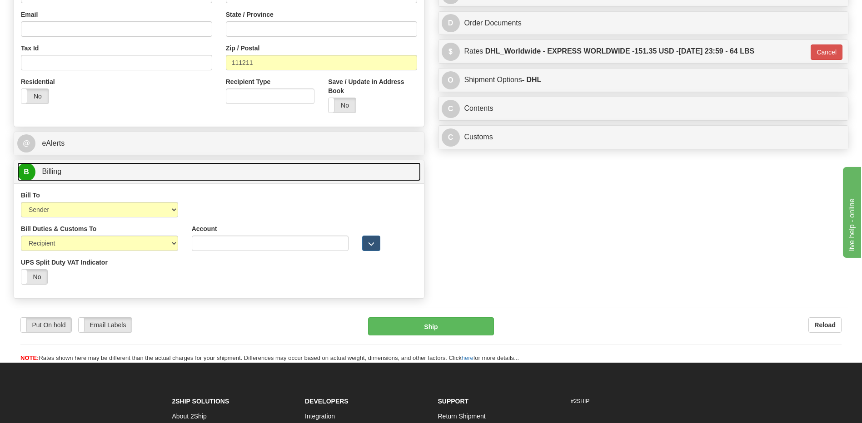
click at [175, 172] on link "B Billing" at bounding box center [218, 172] width 403 height 19
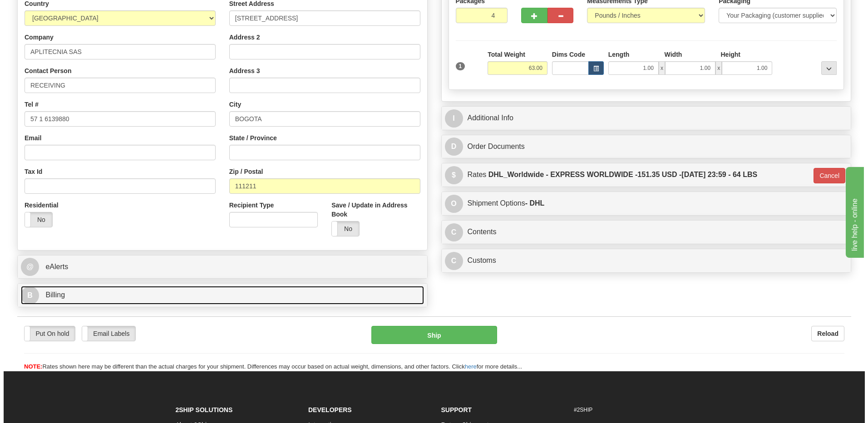
scroll to position [141, 0]
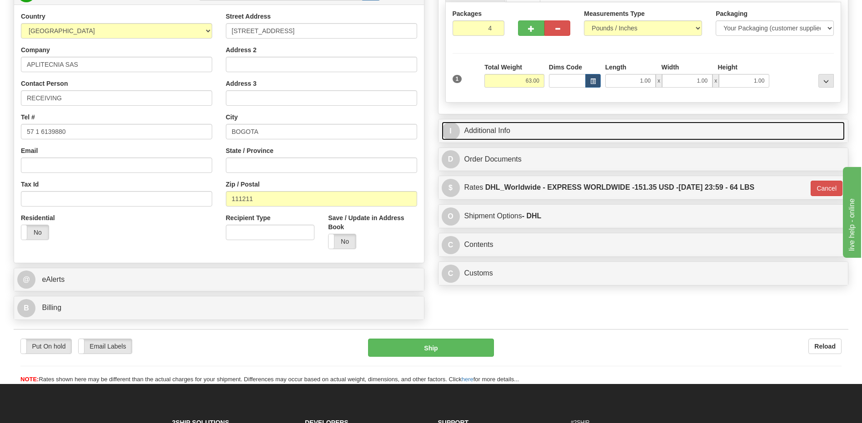
click at [529, 134] on link "I Additional Info" at bounding box center [643, 131] width 403 height 19
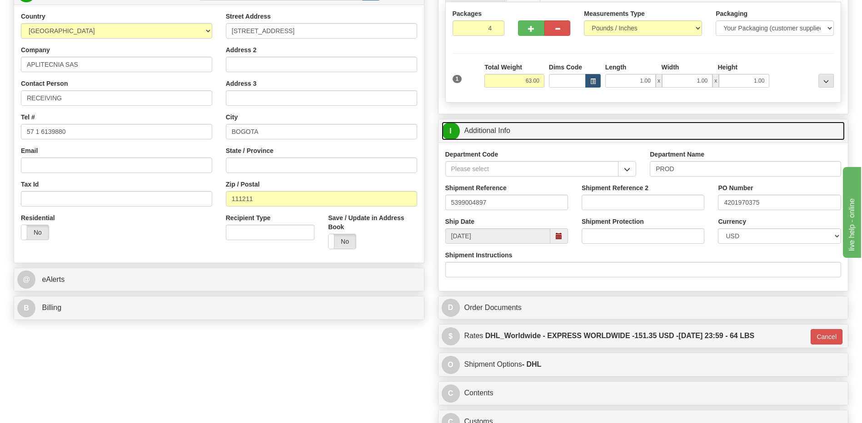
click at [529, 134] on link "I Additional Info" at bounding box center [643, 131] width 403 height 19
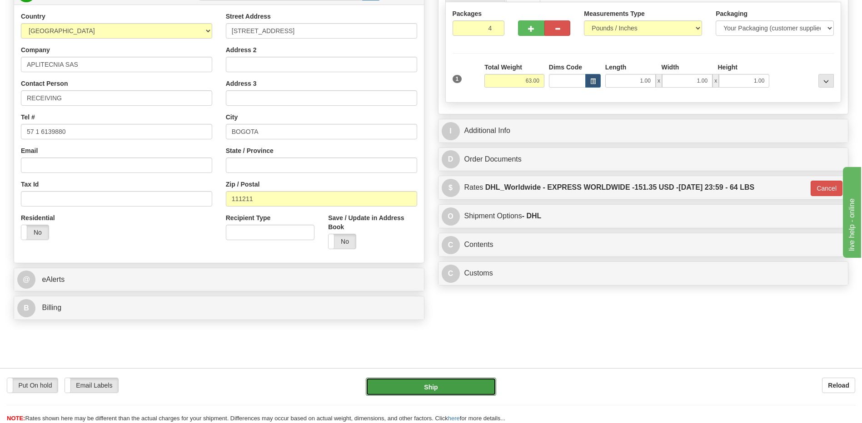
click at [407, 389] on button "Ship" at bounding box center [431, 387] width 130 height 18
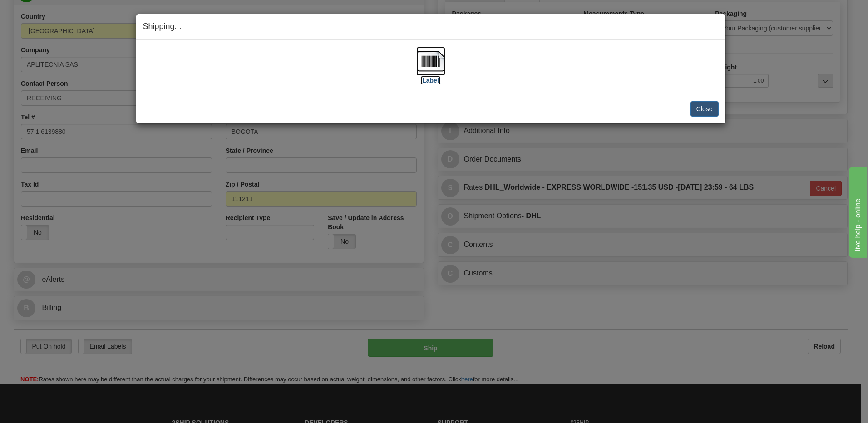
click at [435, 64] on img at bounding box center [431, 61] width 29 height 29
click at [709, 106] on button "Close" at bounding box center [705, 108] width 28 height 15
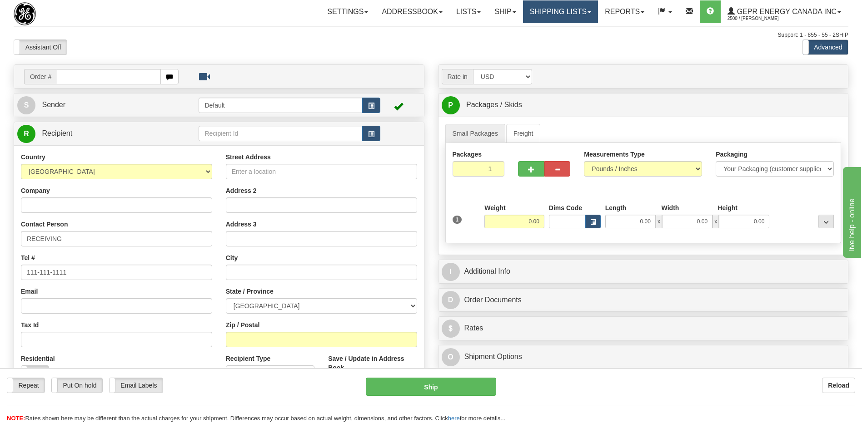
click at [561, 12] on link "Shipping lists" at bounding box center [560, 11] width 75 height 23
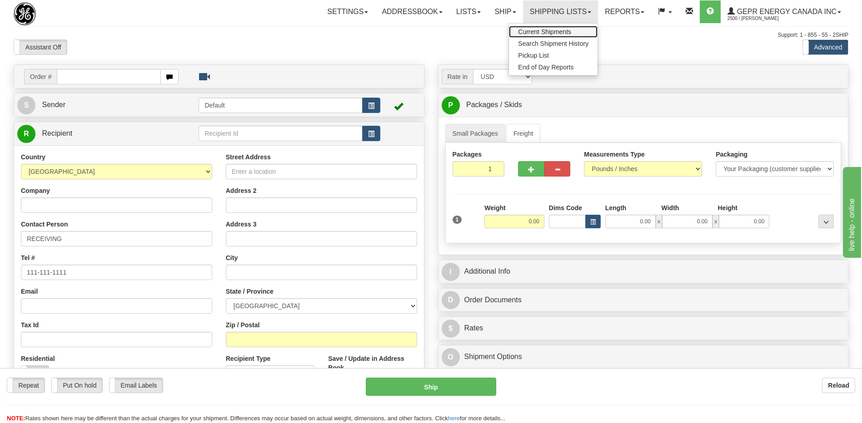
click at [556, 35] on span "Current Shipments" at bounding box center [544, 31] width 53 height 7
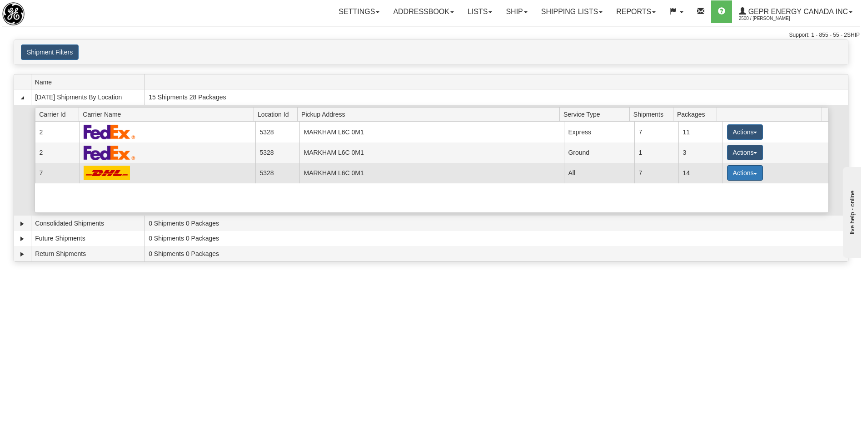
click at [744, 179] on button "Actions" at bounding box center [745, 172] width 36 height 15
click at [716, 190] on span "Details" at bounding box center [711, 190] width 25 height 6
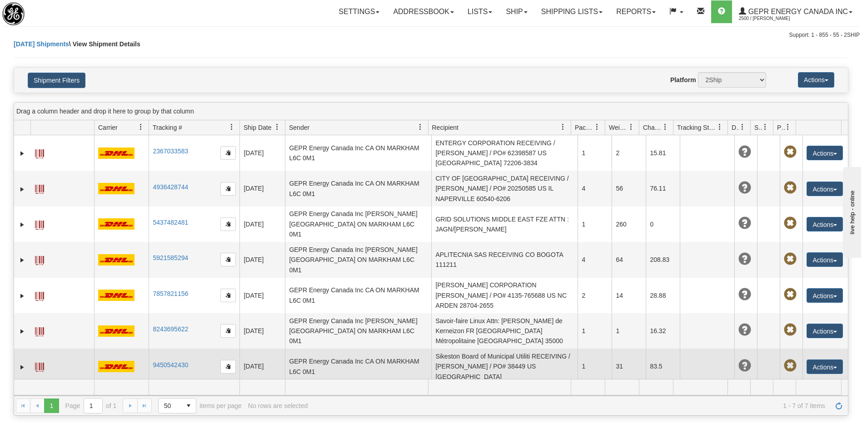
click at [557, 349] on td "Sikeston Board of Municipal Utiliti RECEIVING / [PERSON_NAME] / PO# 38449 US [G…" at bounding box center [504, 366] width 146 height 35
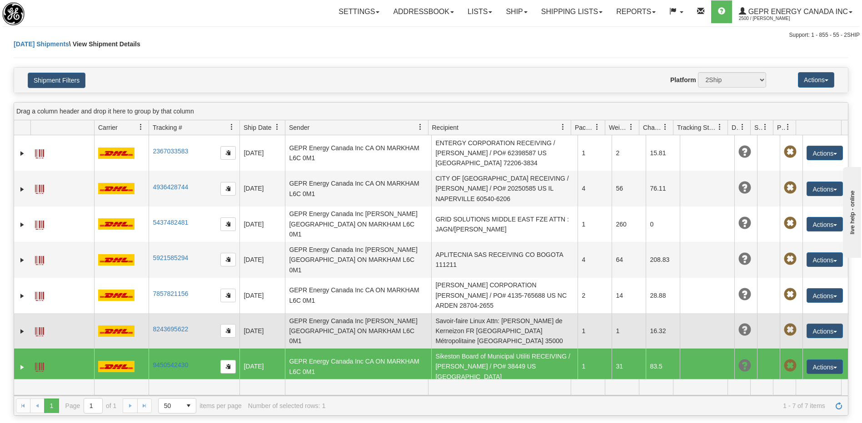
click at [537, 313] on td "Savoir-faire Linux Attn: [PERSON_NAME] de Kerneizon FR [GEOGRAPHIC_DATA] Métrop…" at bounding box center [504, 330] width 146 height 35
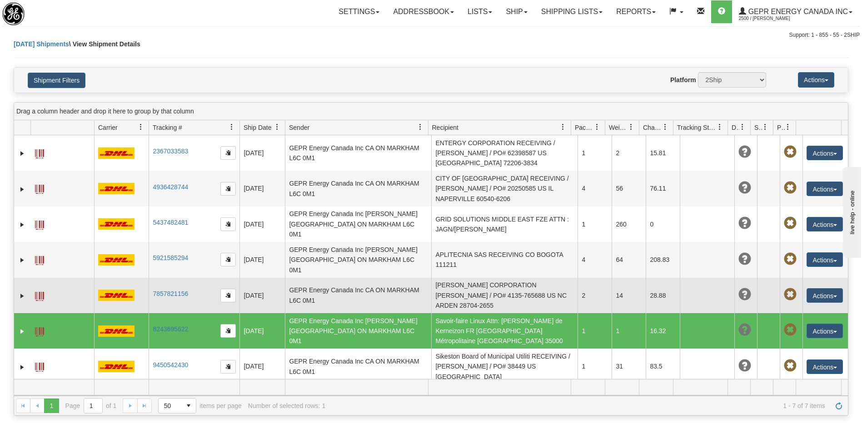
click at [531, 281] on td "[PERSON_NAME] CORPORATION [PERSON_NAME] / PO# 4135-765688 US NC ARDEN 28704-2655" at bounding box center [504, 295] width 146 height 35
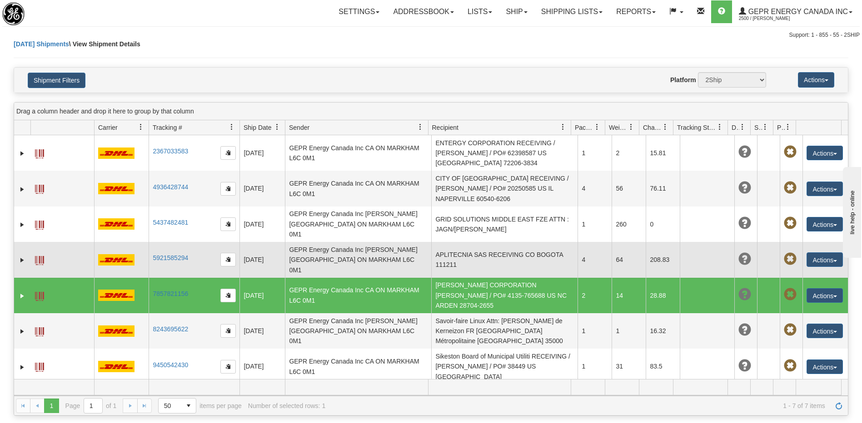
click at [514, 242] on td "APLITECNIA SAS RECEIVING CO BOGOTA 111211" at bounding box center [504, 259] width 146 height 35
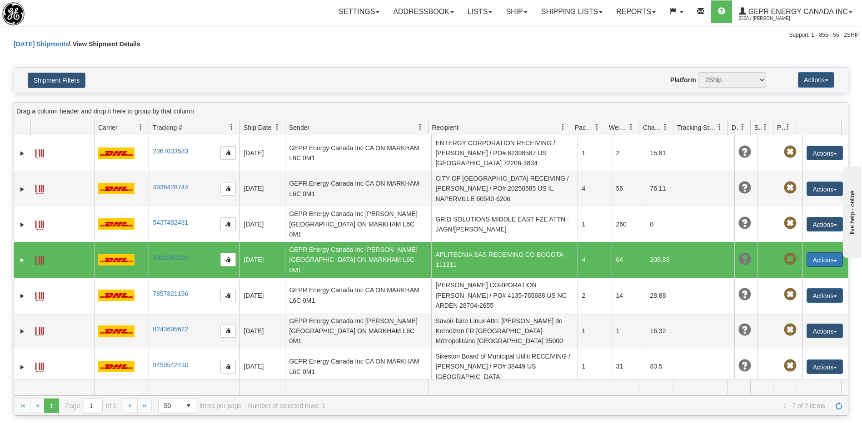
click at [819, 253] on button "Actions" at bounding box center [824, 260] width 36 height 15
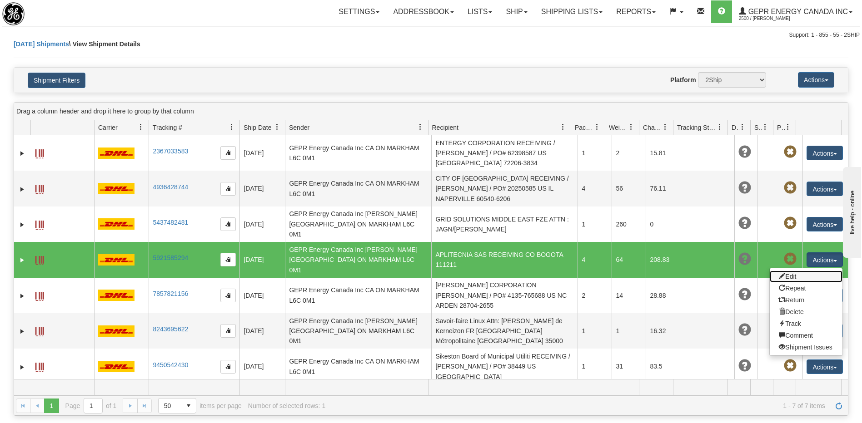
click at [786, 271] on link "Edit" at bounding box center [805, 277] width 73 height 12
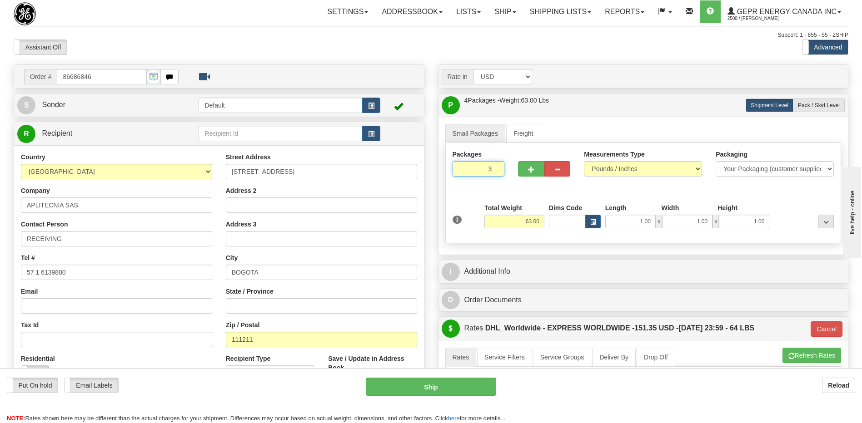
type input "3"
click at [496, 171] on input "3" at bounding box center [478, 168] width 52 height 15
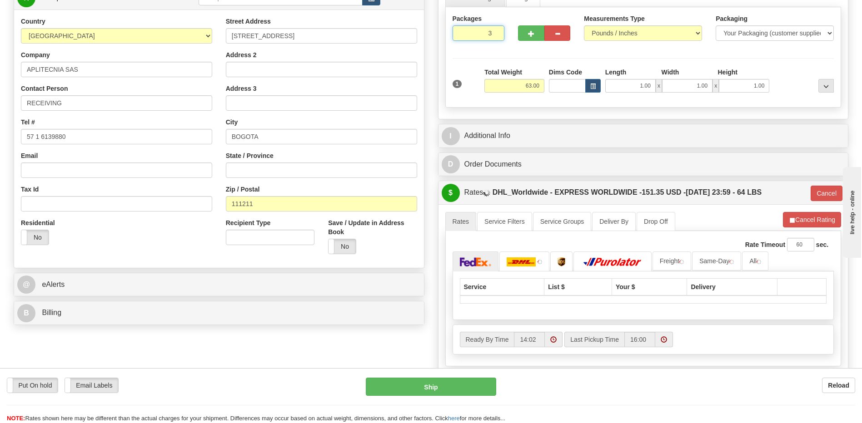
scroll to position [136, 0]
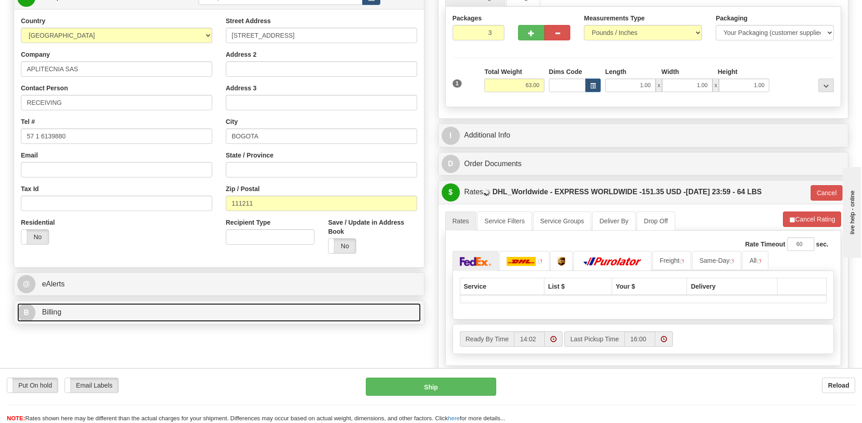
click at [81, 317] on link "B Billing" at bounding box center [218, 312] width 403 height 19
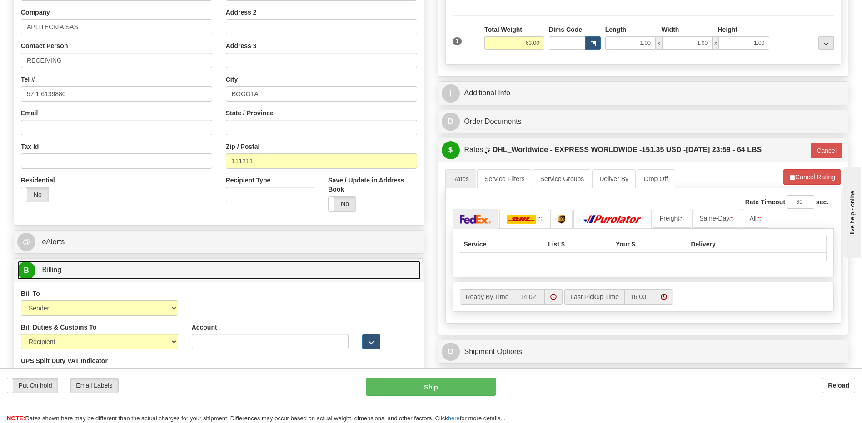
scroll to position [227, 0]
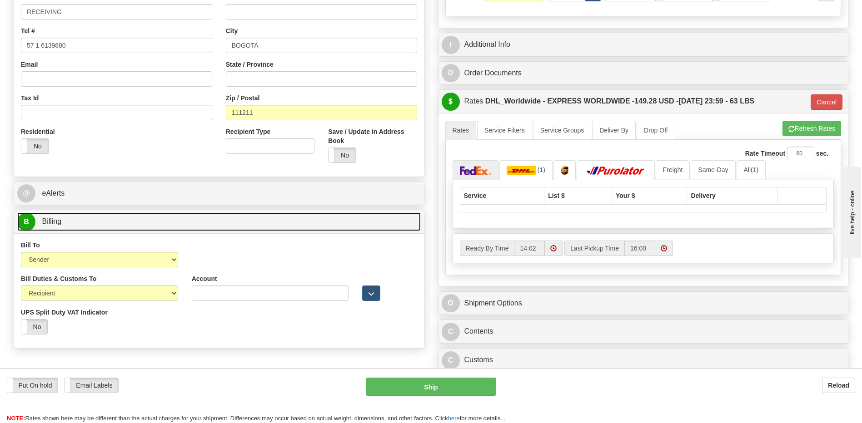
click at [101, 223] on link "B Billing" at bounding box center [218, 222] width 403 height 19
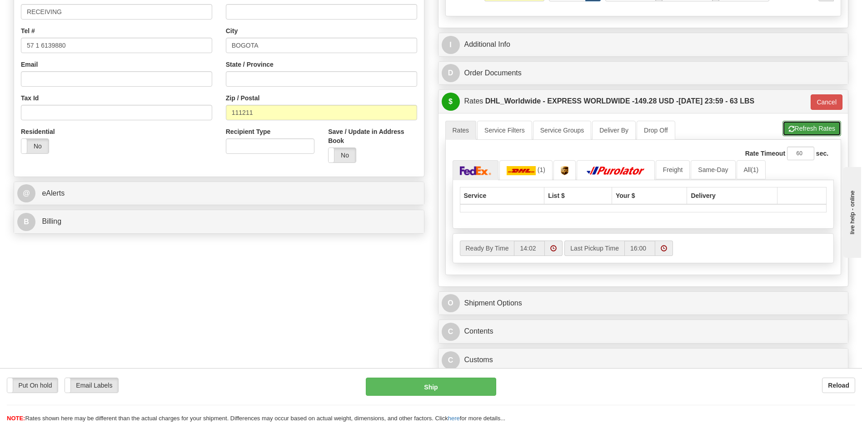
click at [798, 130] on button "Refresh Rates" at bounding box center [811, 128] width 59 height 15
type input "P"
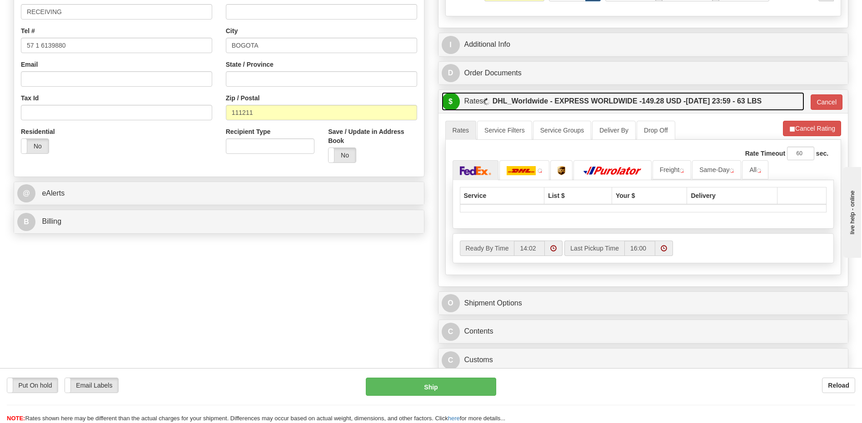
click at [683, 104] on span "149.28 USD -" at bounding box center [663, 101] width 44 height 8
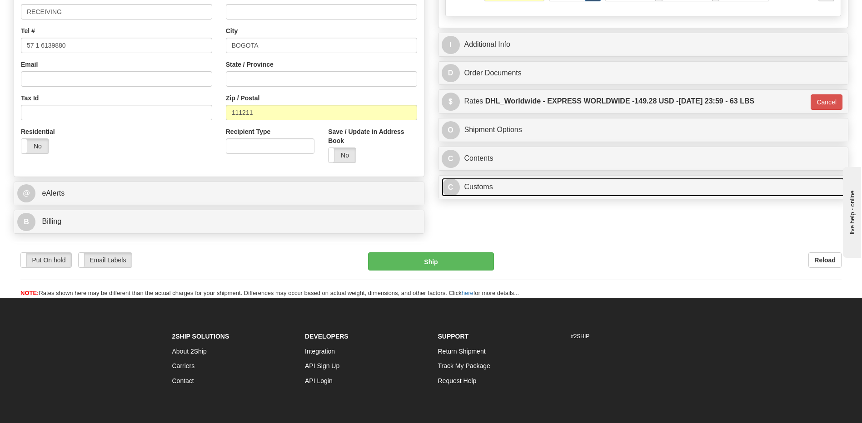
click at [536, 190] on link "C Customs" at bounding box center [643, 187] width 403 height 19
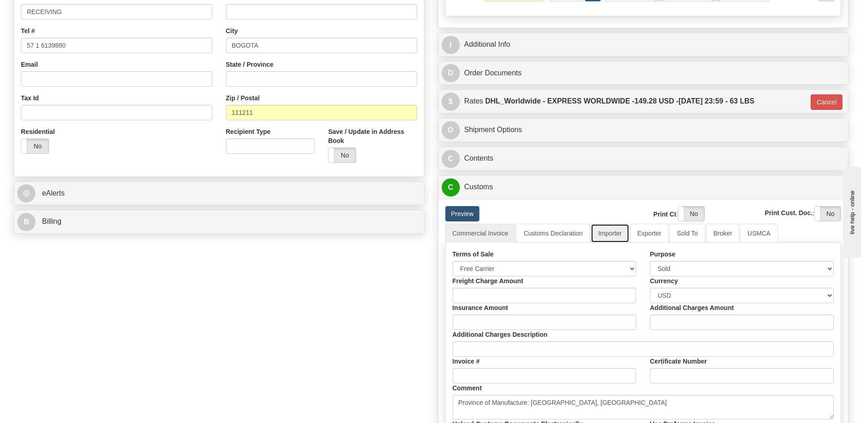
click at [611, 237] on link "Importer" at bounding box center [609, 233] width 38 height 19
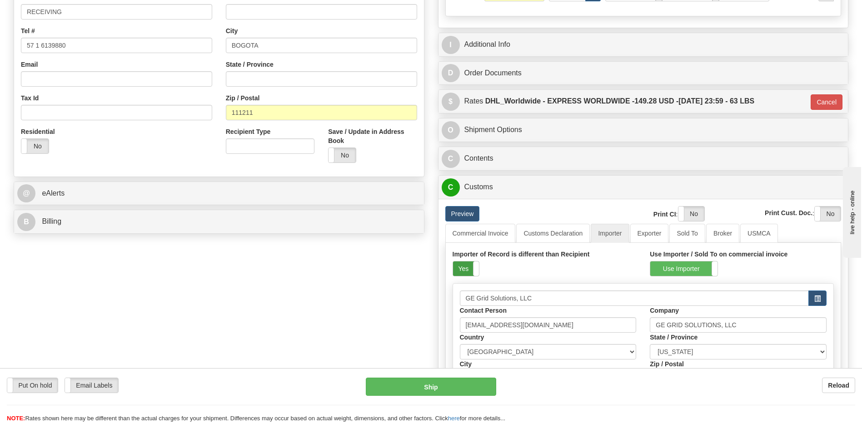
click at [460, 271] on label "Yes" at bounding box center [466, 269] width 26 height 15
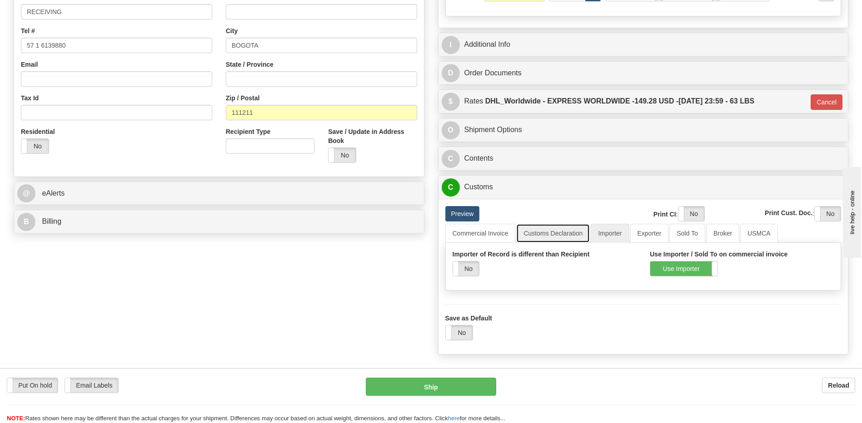
click at [537, 236] on link "Customs Declaration" at bounding box center [553, 233] width 74 height 19
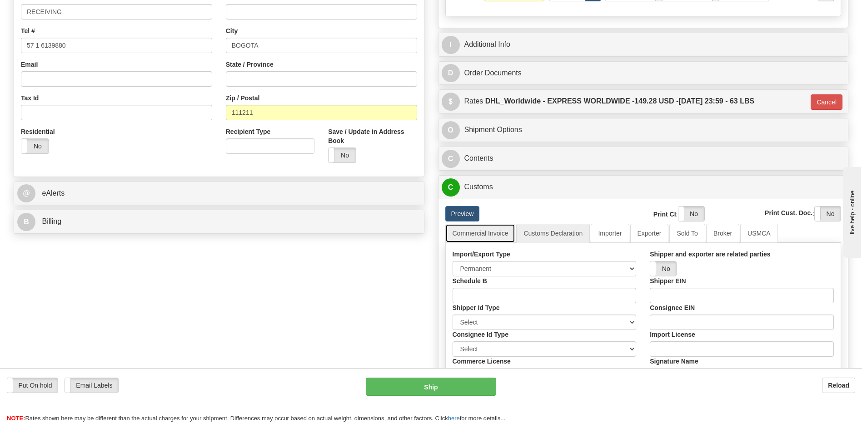
drag, startPoint x: 500, startPoint y: 237, endPoint x: 514, endPoint y: 255, distance: 23.3
click at [498, 237] on link "Commercial Invoice" at bounding box center [480, 233] width 70 height 19
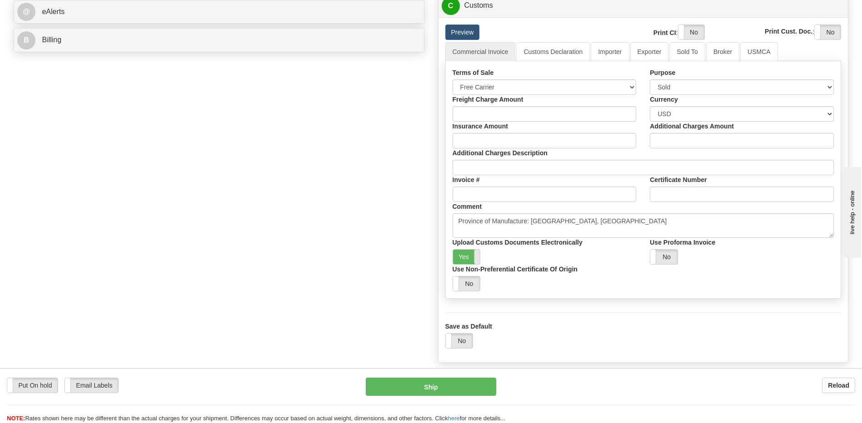
drag, startPoint x: 467, startPoint y: 256, endPoint x: 475, endPoint y: 257, distance: 7.3
click at [467, 256] on label "Yes" at bounding box center [466, 257] width 27 height 15
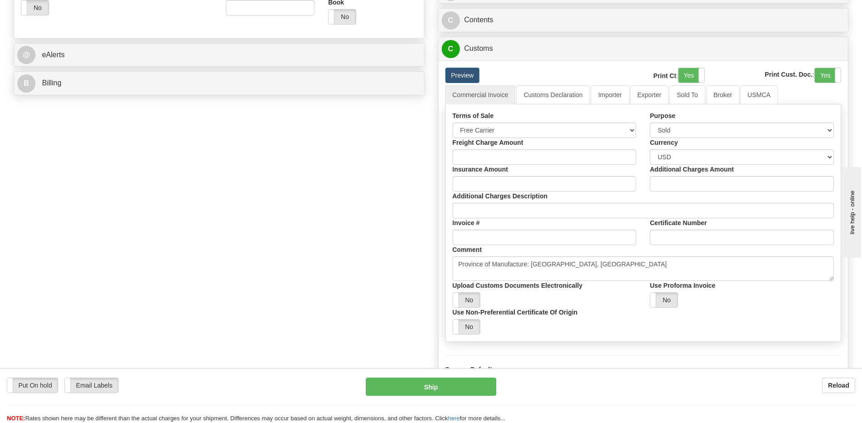
scroll to position [363, 0]
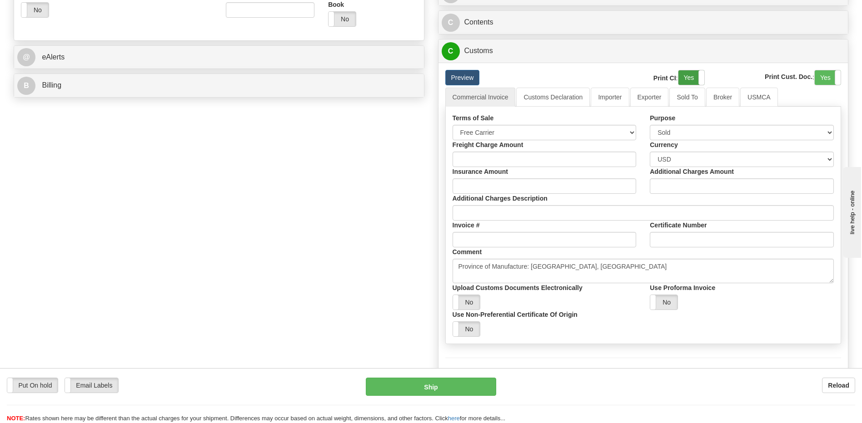
click at [688, 79] on label "Yes" at bounding box center [691, 77] width 26 height 15
click at [818, 74] on label "Yes" at bounding box center [827, 77] width 26 height 15
click at [611, 105] on link "Importer" at bounding box center [609, 97] width 38 height 19
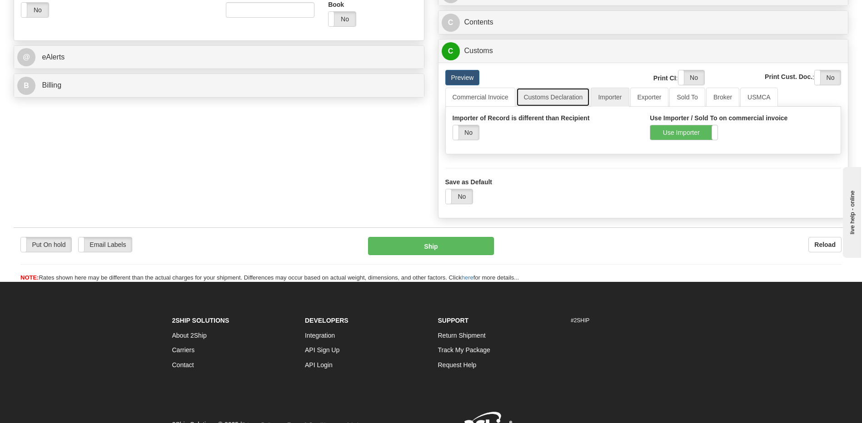
click at [555, 96] on link "Customs Declaration" at bounding box center [553, 97] width 74 height 19
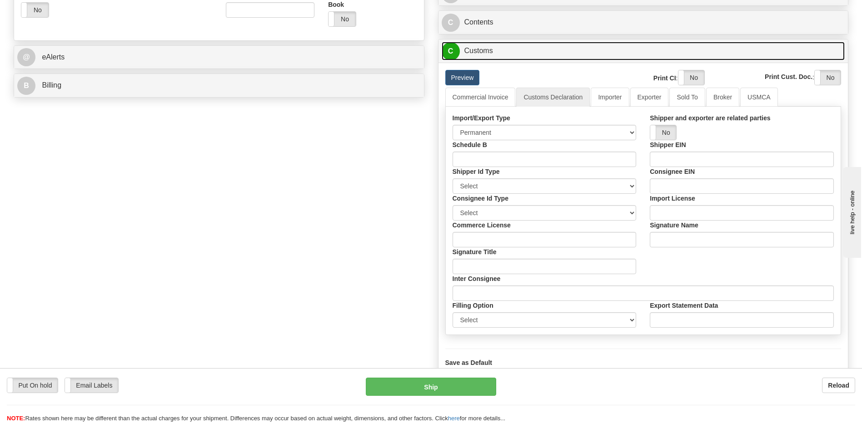
click at [496, 55] on link "C Customs" at bounding box center [643, 51] width 403 height 19
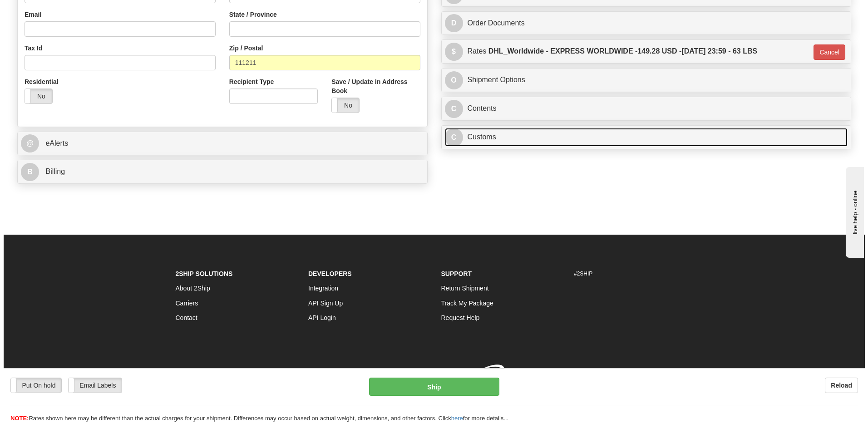
scroll to position [290, 0]
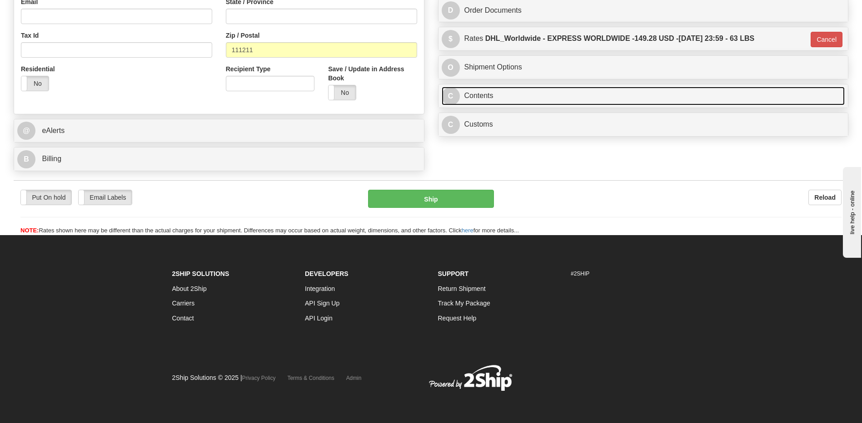
click at [488, 91] on link "C Contents" at bounding box center [643, 96] width 403 height 19
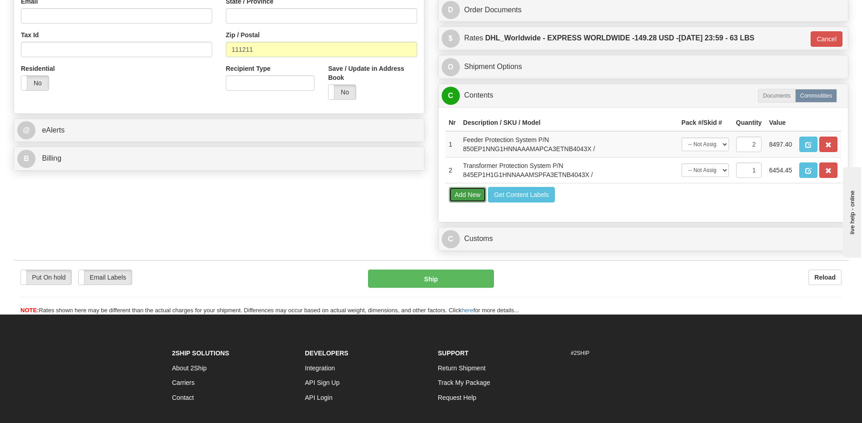
click at [470, 198] on button "Add New" at bounding box center [468, 194] width 38 height 15
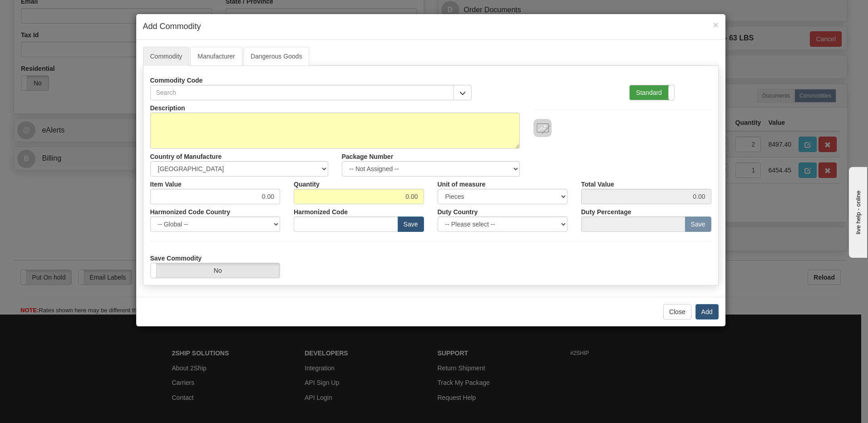
click at [644, 92] on label "Standard" at bounding box center [652, 92] width 45 height 15
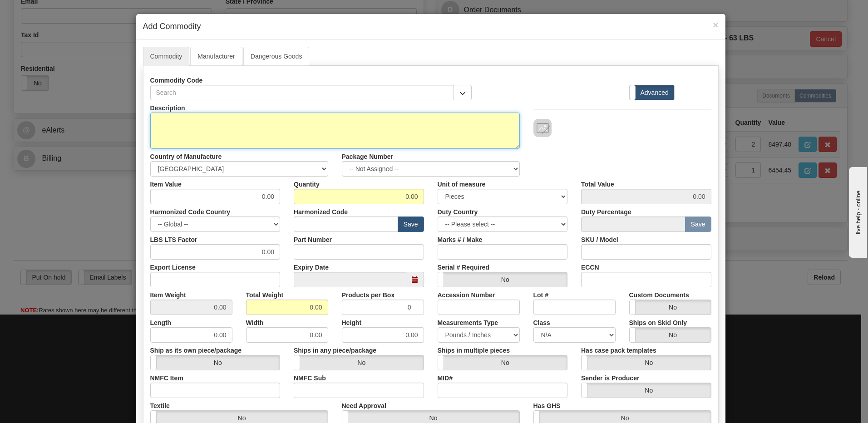
click at [226, 136] on textarea "Description" at bounding box center [335, 131] width 370 height 36
type textarea "FREIGHT"
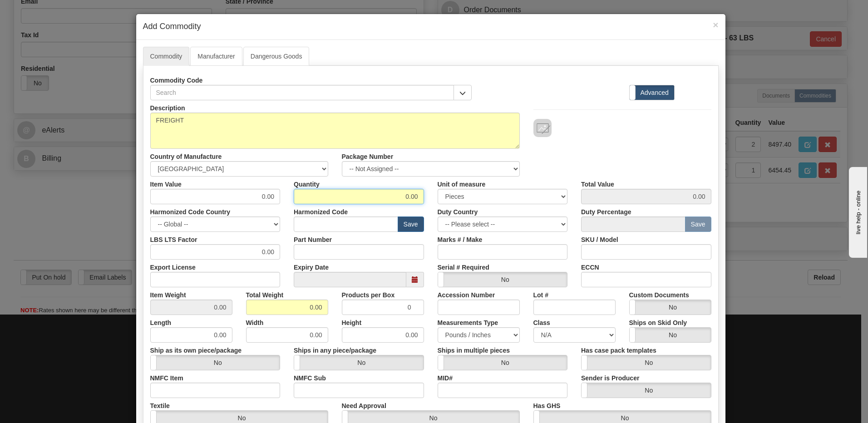
drag, startPoint x: 390, startPoint y: 195, endPoint x: 488, endPoint y: 198, distance: 97.7
click at [488, 198] on div "Item Value 0.00 Quantity 0.00 Unit of measure 3 Thousand Square Inches Adjustme…" at bounding box center [431, 191] width 575 height 28
type input "1"
click at [251, 309] on input "0.00" at bounding box center [287, 307] width 82 height 15
drag, startPoint x: 311, startPoint y: 308, endPoint x: 336, endPoint y: 308, distance: 25.0
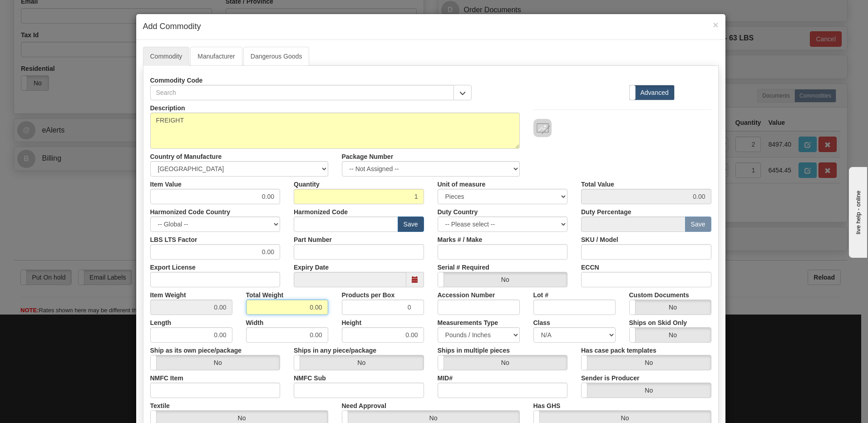
click at [336, 308] on div "Item Weight 0.00 Total Weight 0.00 Products per Box 0 Accession Number Lot # Cu…" at bounding box center [431, 302] width 575 height 28
type input "1"
type input "1.0000"
click at [185, 310] on input "1.0000" at bounding box center [191, 307] width 82 height 15
drag, startPoint x: 245, startPoint y: 199, endPoint x: 313, endPoint y: 201, distance: 67.2
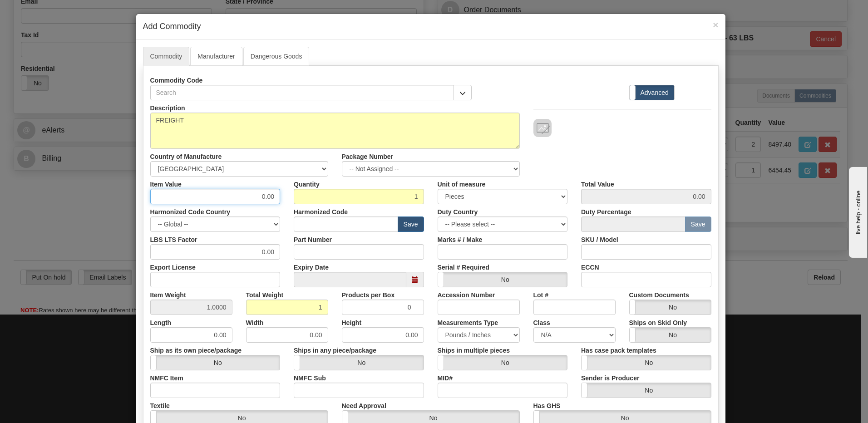
click at [313, 201] on div "Item Value 0.00 Quantity 1 Unit of measure 3 Thousand Square Inches Adjustments…" at bounding box center [431, 191] width 575 height 28
type input "263.31"
click at [313, 201] on input "1" at bounding box center [359, 196] width 130 height 15
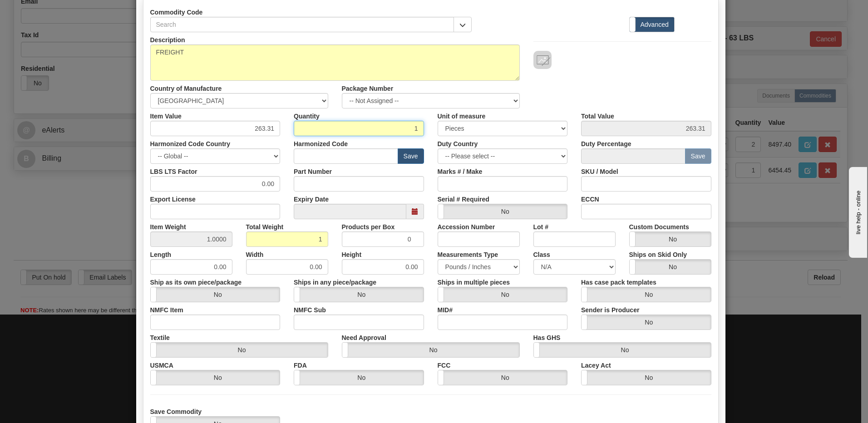
scroll to position [139, 0]
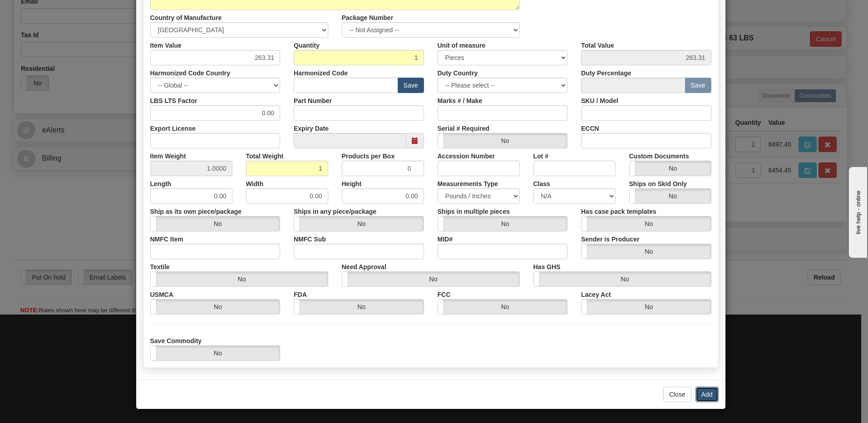
click at [706, 392] on button "Add" at bounding box center [707, 394] width 23 height 15
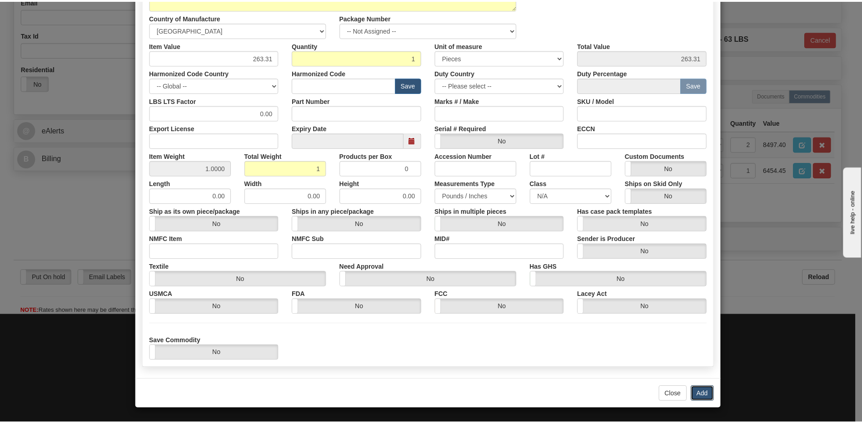
scroll to position [0, 0]
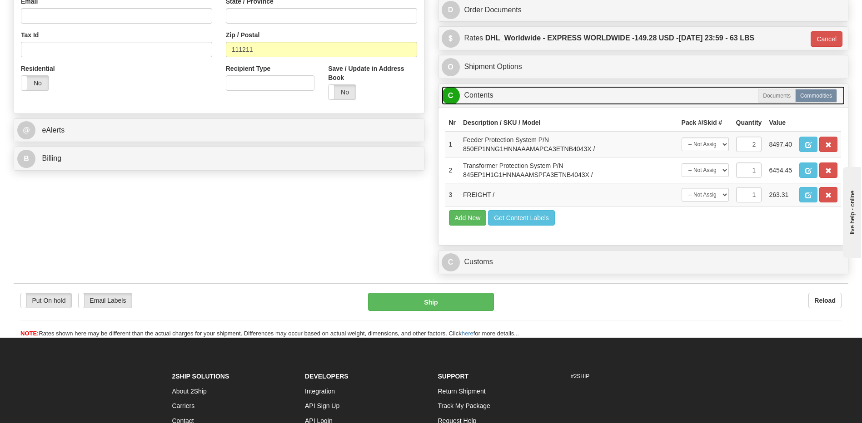
click at [493, 99] on link "C Contents" at bounding box center [643, 95] width 403 height 19
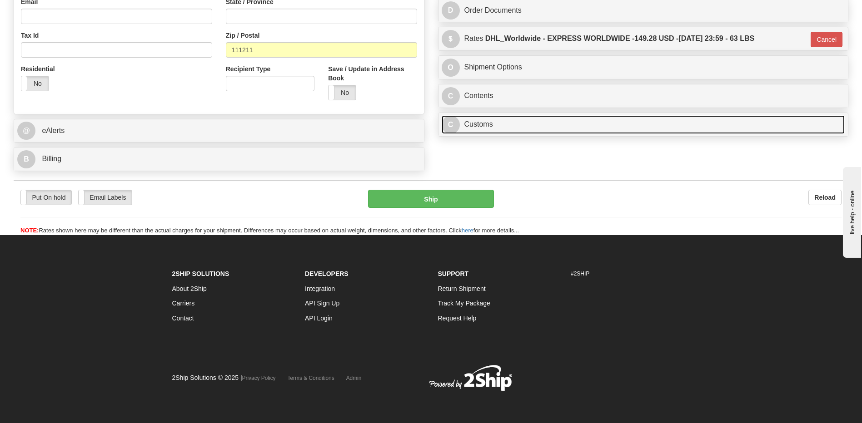
click at [491, 125] on link "C Customs" at bounding box center [643, 124] width 403 height 19
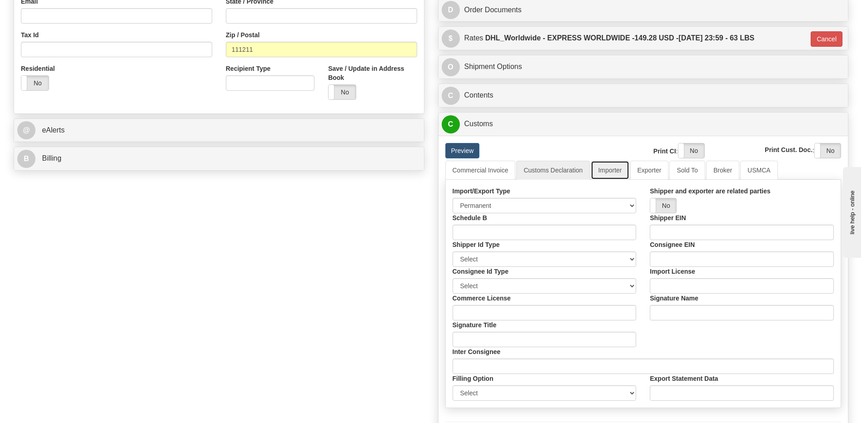
click at [613, 171] on link "Importer" at bounding box center [609, 170] width 38 height 19
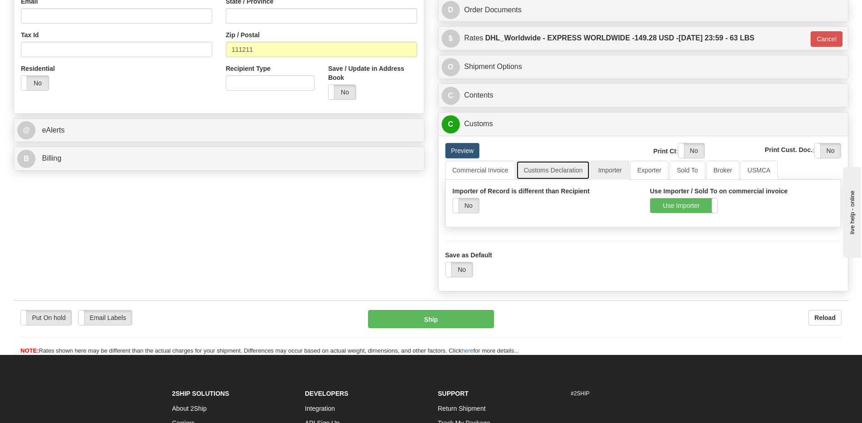
click at [540, 170] on link "Customs Declaration" at bounding box center [553, 170] width 74 height 19
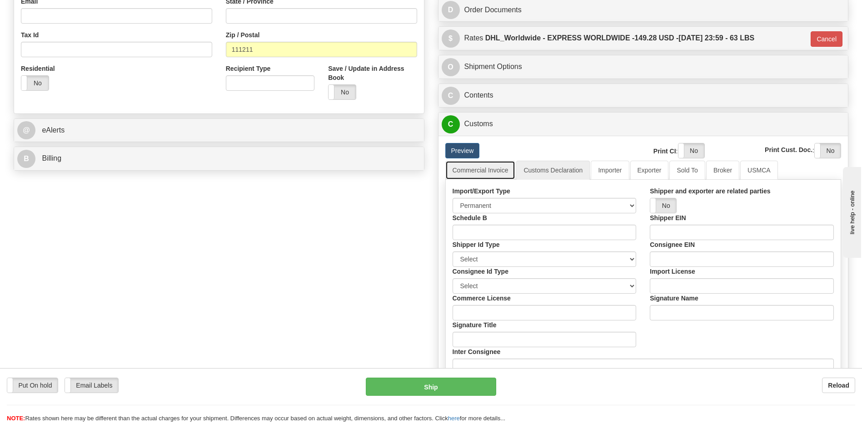
click at [471, 168] on link "Commercial Invoice" at bounding box center [480, 170] width 70 height 19
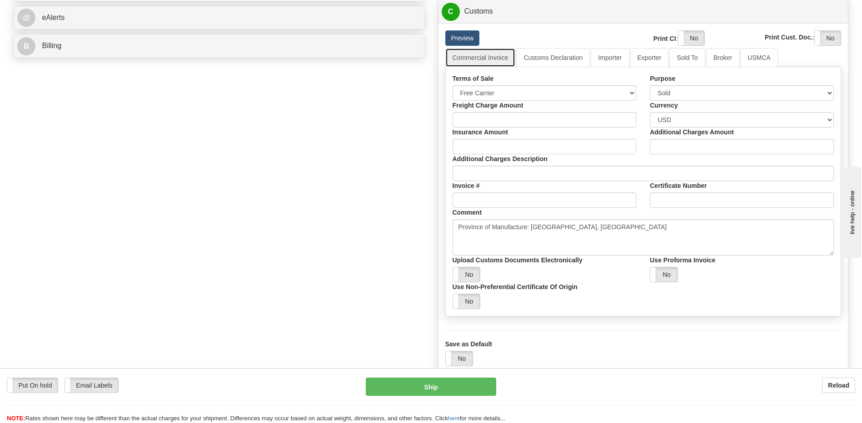
scroll to position [290, 0]
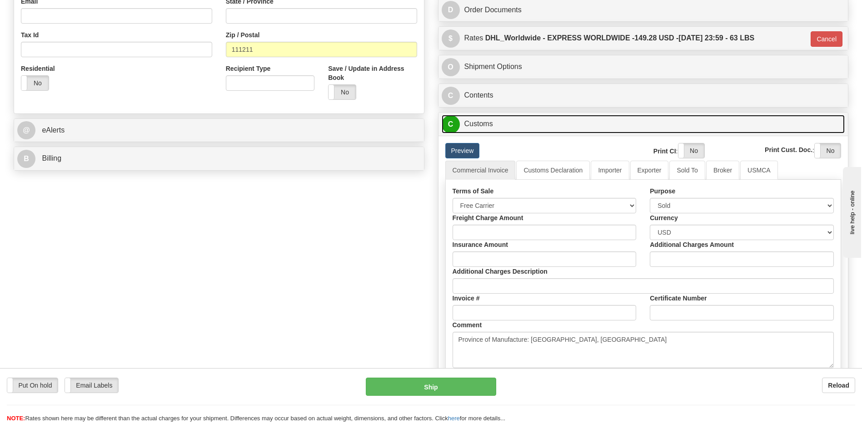
click at [495, 132] on link "C Customs" at bounding box center [643, 124] width 403 height 19
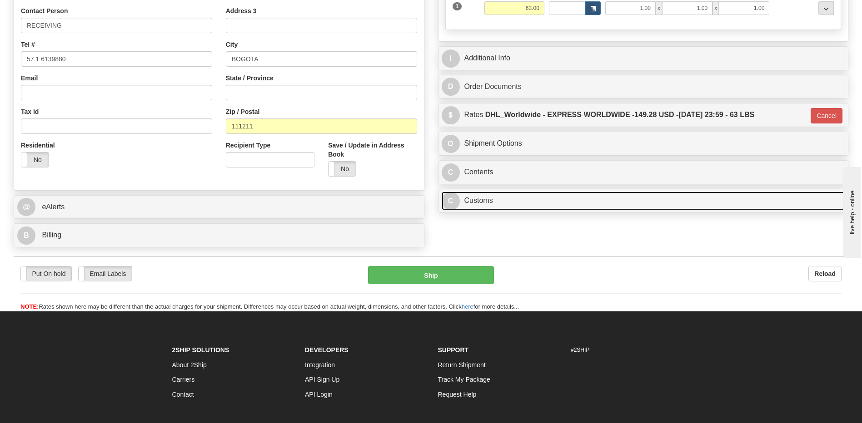
scroll to position [95, 0]
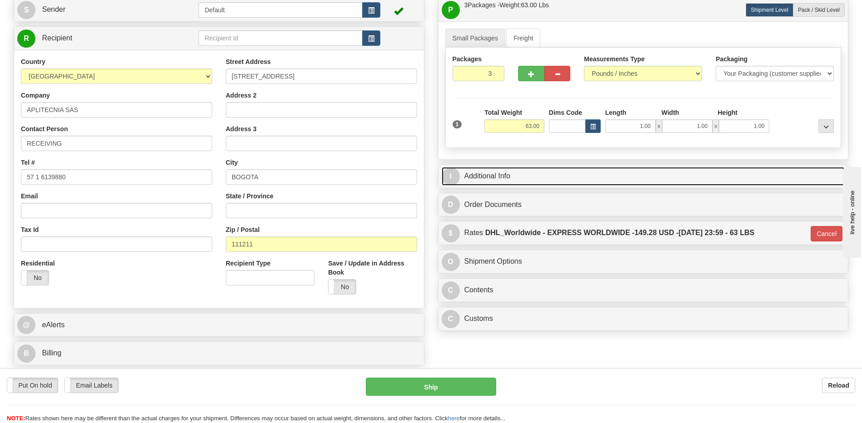
click at [535, 180] on link "I Additional Info" at bounding box center [643, 176] width 403 height 19
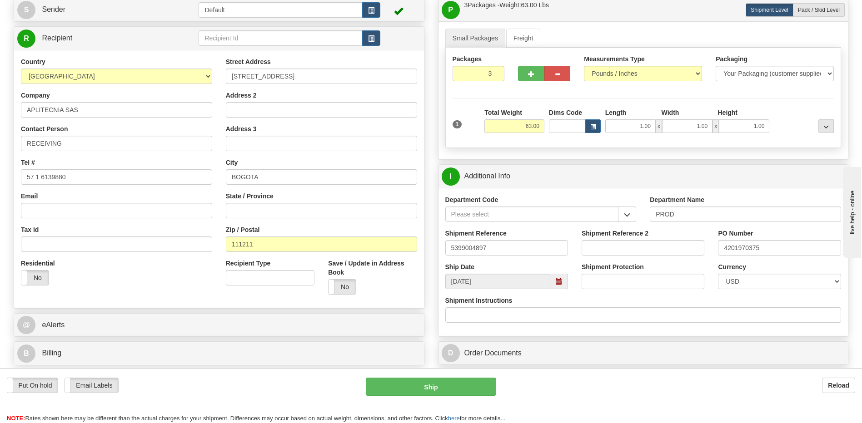
click at [169, 290] on div "Residential Yes No" at bounding box center [116, 276] width 205 height 34
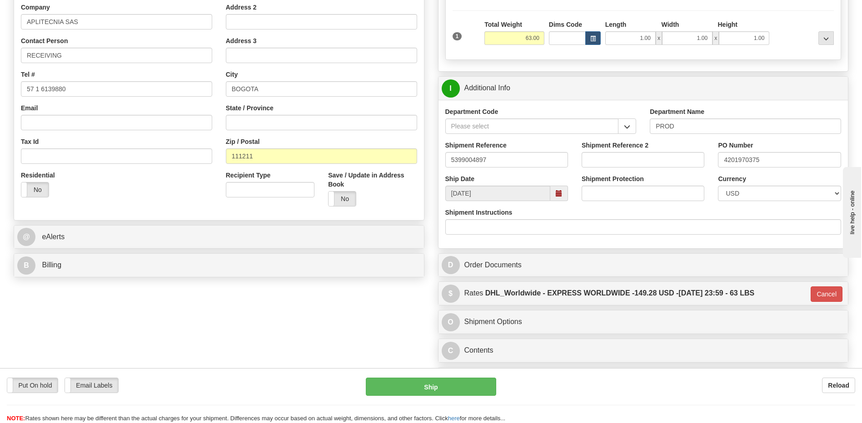
scroll to position [186, 0]
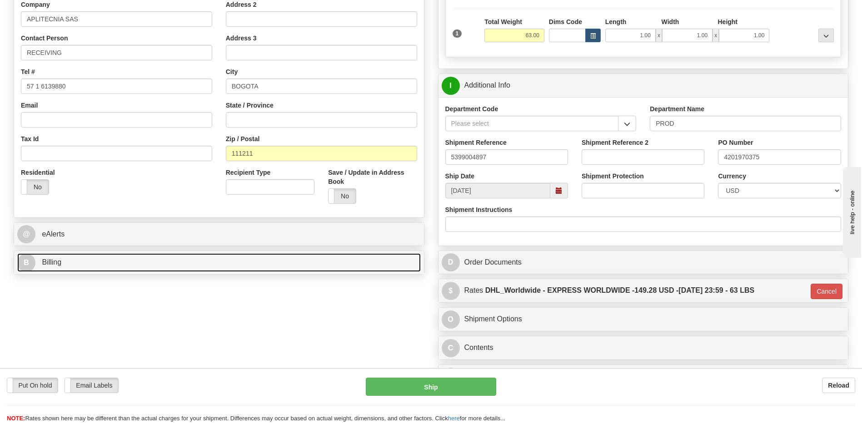
click at [94, 269] on link "B Billing" at bounding box center [218, 262] width 403 height 19
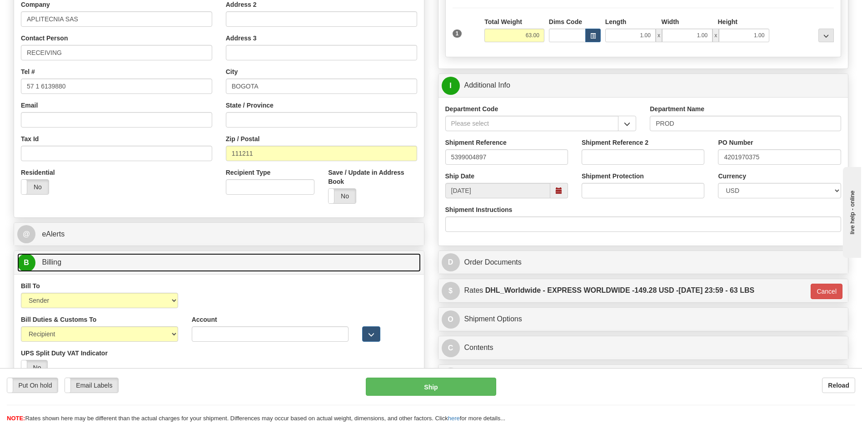
click at [187, 265] on link "B Billing" at bounding box center [218, 262] width 403 height 19
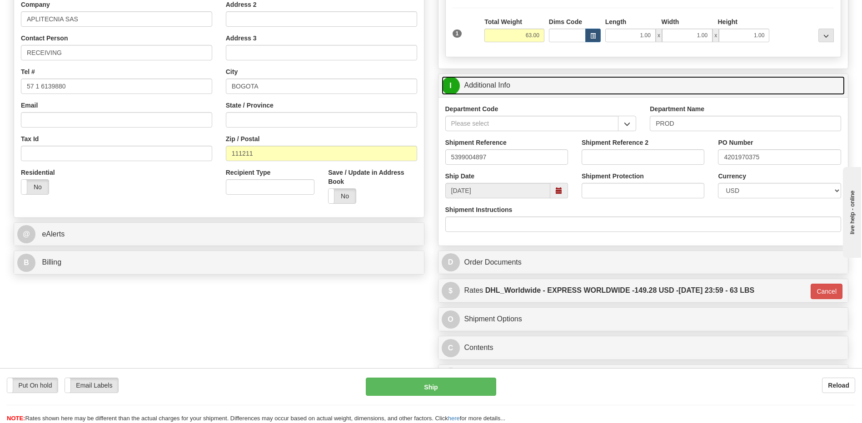
click at [505, 83] on link "I Additional Info" at bounding box center [643, 85] width 403 height 19
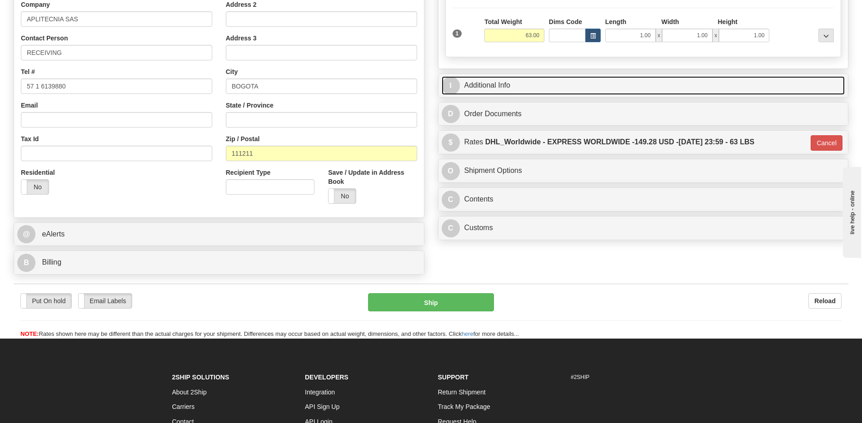
scroll to position [50, 0]
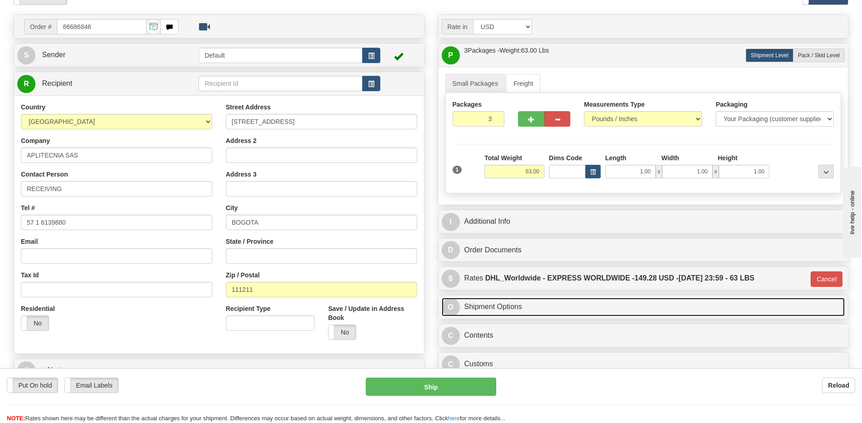
click at [535, 314] on link "O Shipment Options" at bounding box center [643, 307] width 403 height 19
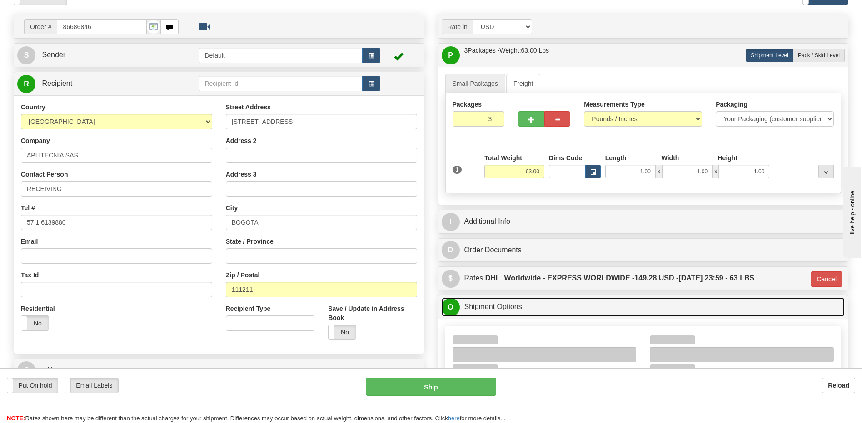
click at [535, 314] on link "O Shipment Options" at bounding box center [643, 307] width 403 height 19
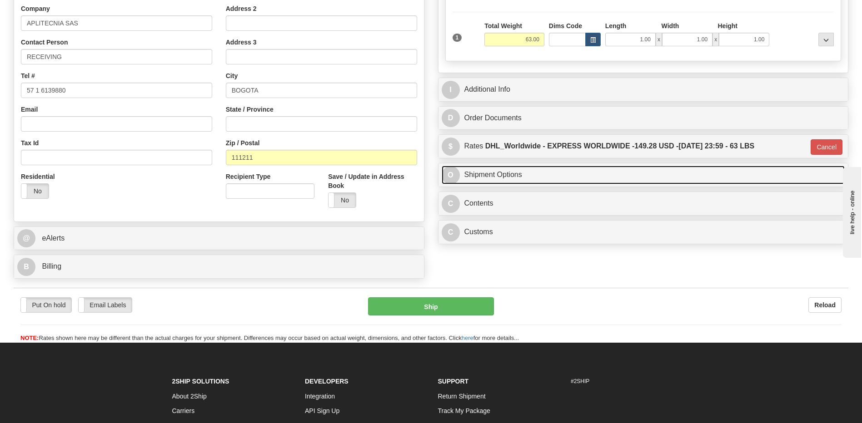
scroll to position [186, 0]
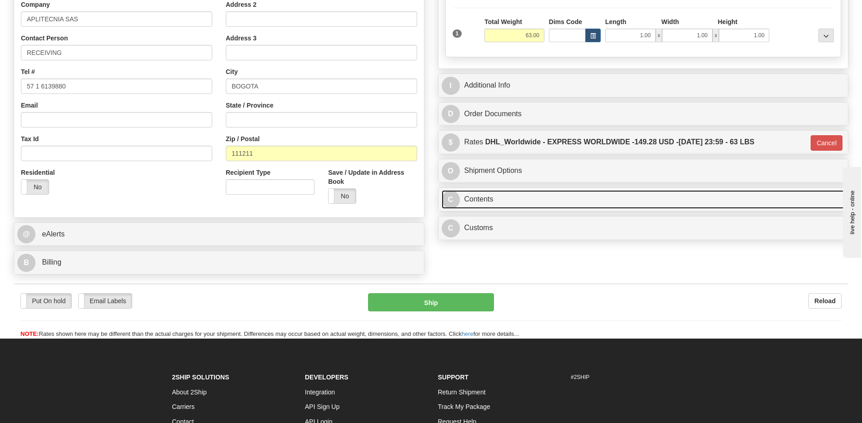
click at [505, 197] on link "C Contents" at bounding box center [643, 199] width 403 height 19
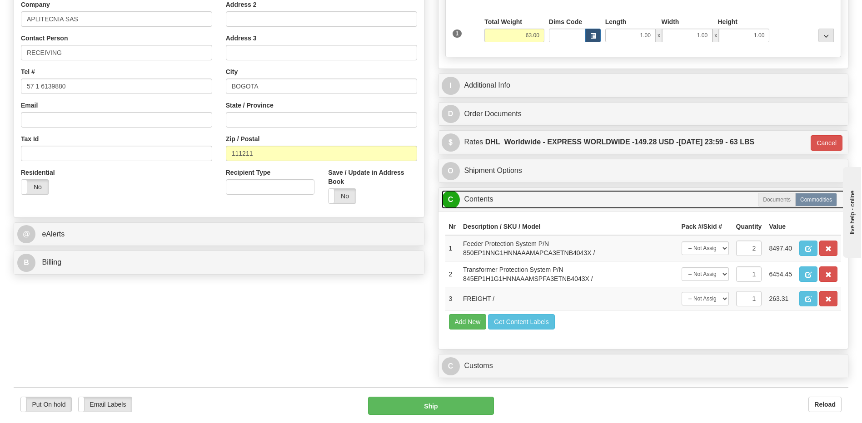
click at [504, 200] on link "C Contents" at bounding box center [643, 199] width 403 height 19
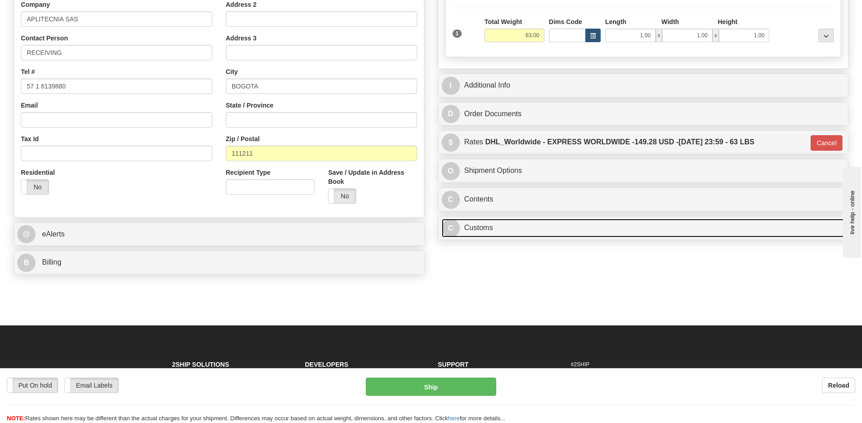
click at [480, 228] on link "C Customs" at bounding box center [643, 228] width 403 height 19
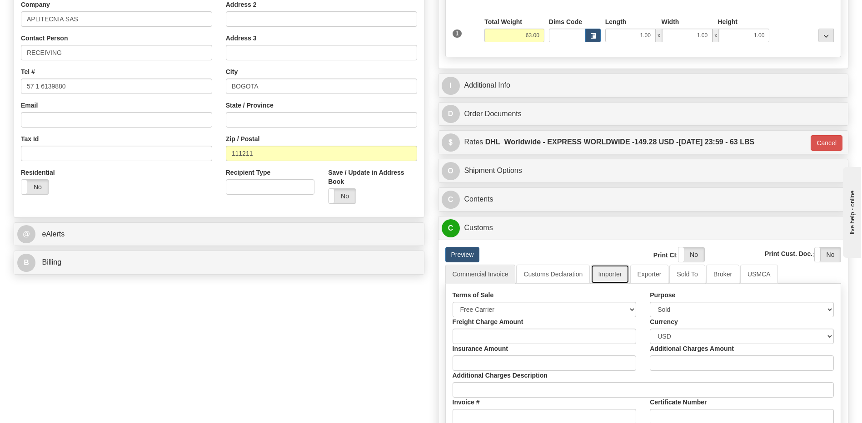
click at [611, 273] on link "Importer" at bounding box center [609, 274] width 38 height 19
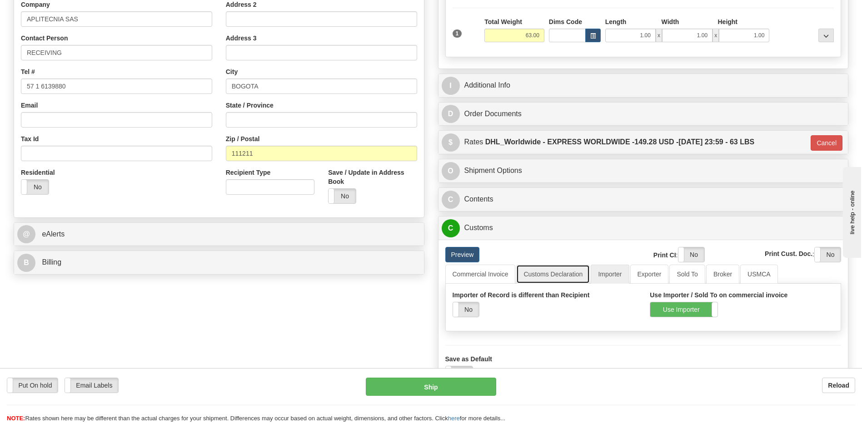
click at [551, 275] on link "Customs Declaration" at bounding box center [553, 274] width 74 height 19
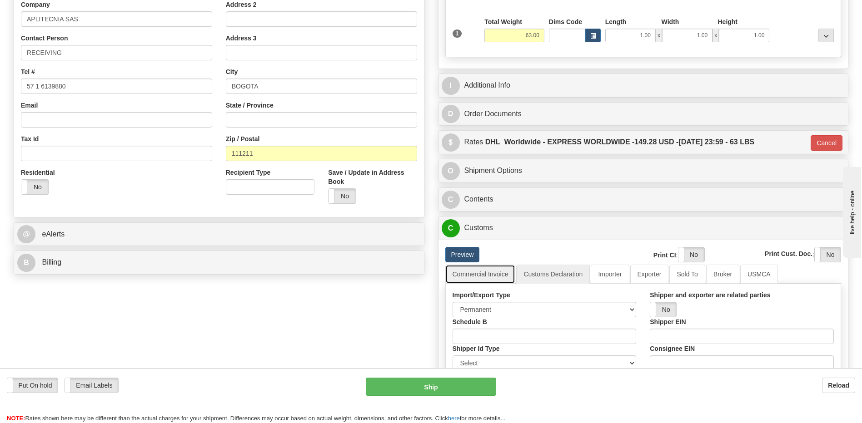
click at [488, 275] on link "Commercial Invoice" at bounding box center [480, 274] width 70 height 19
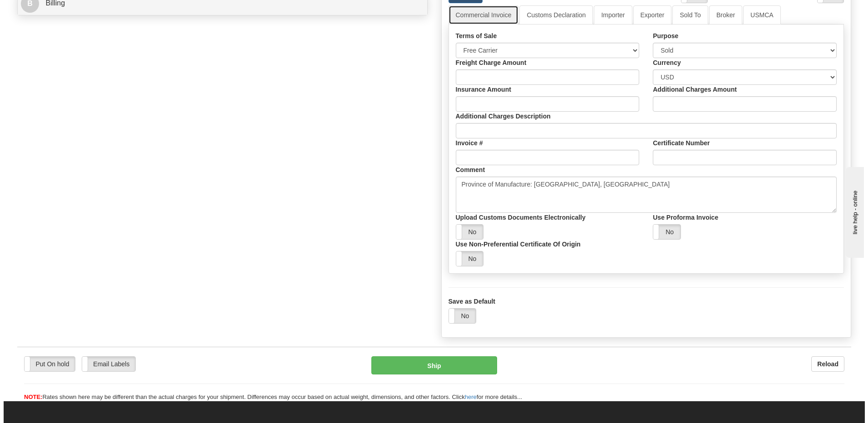
scroll to position [459, 0]
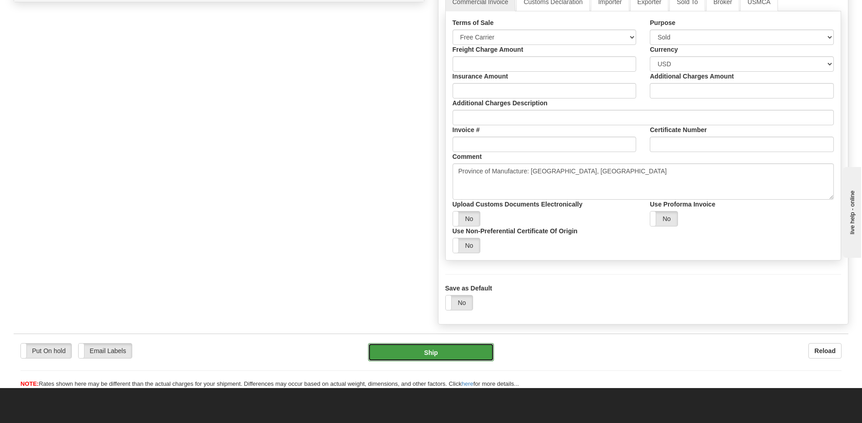
click at [456, 356] on button "Ship" at bounding box center [430, 352] width 125 height 18
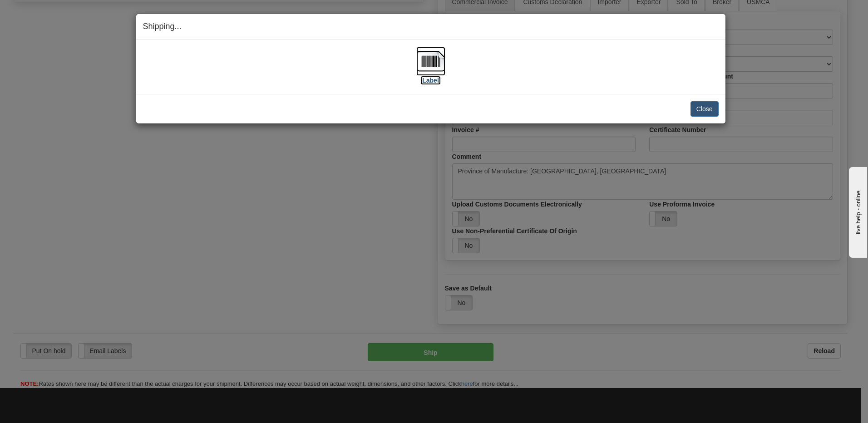
click at [433, 66] on img at bounding box center [431, 61] width 29 height 29
